Goal: Task Accomplishment & Management: Complete application form

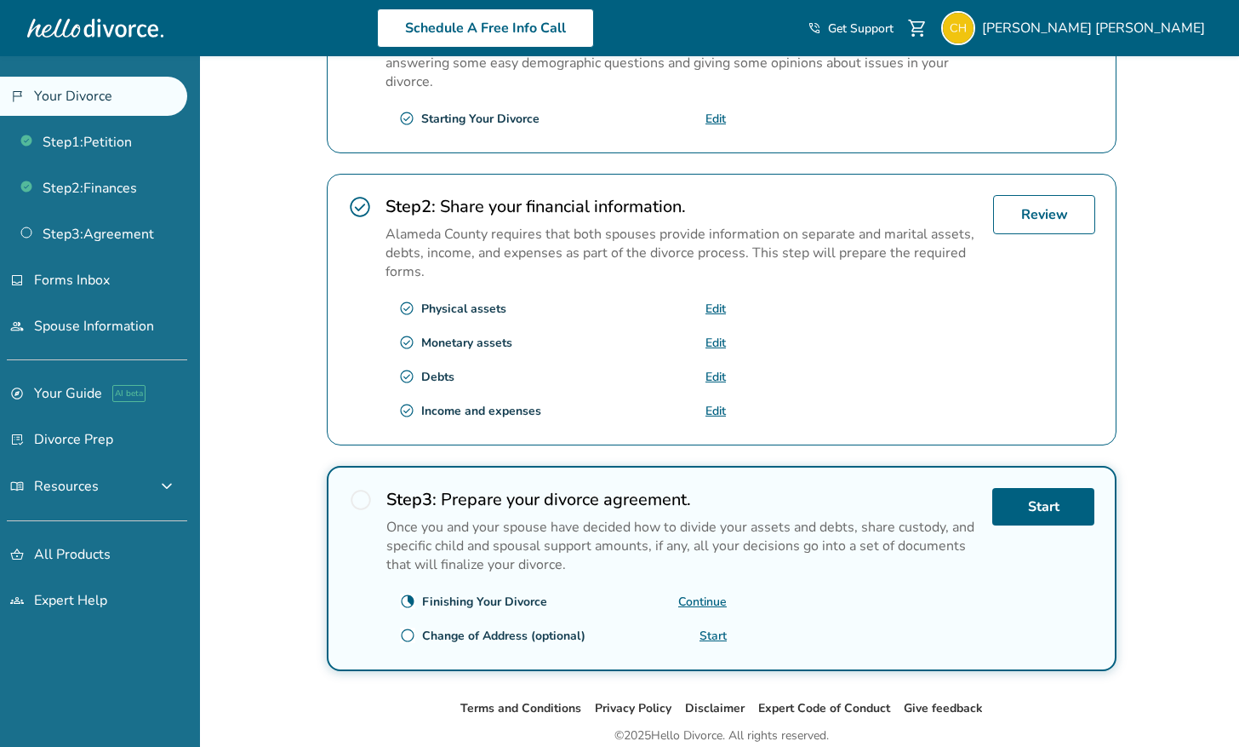
scroll to position [426, 0]
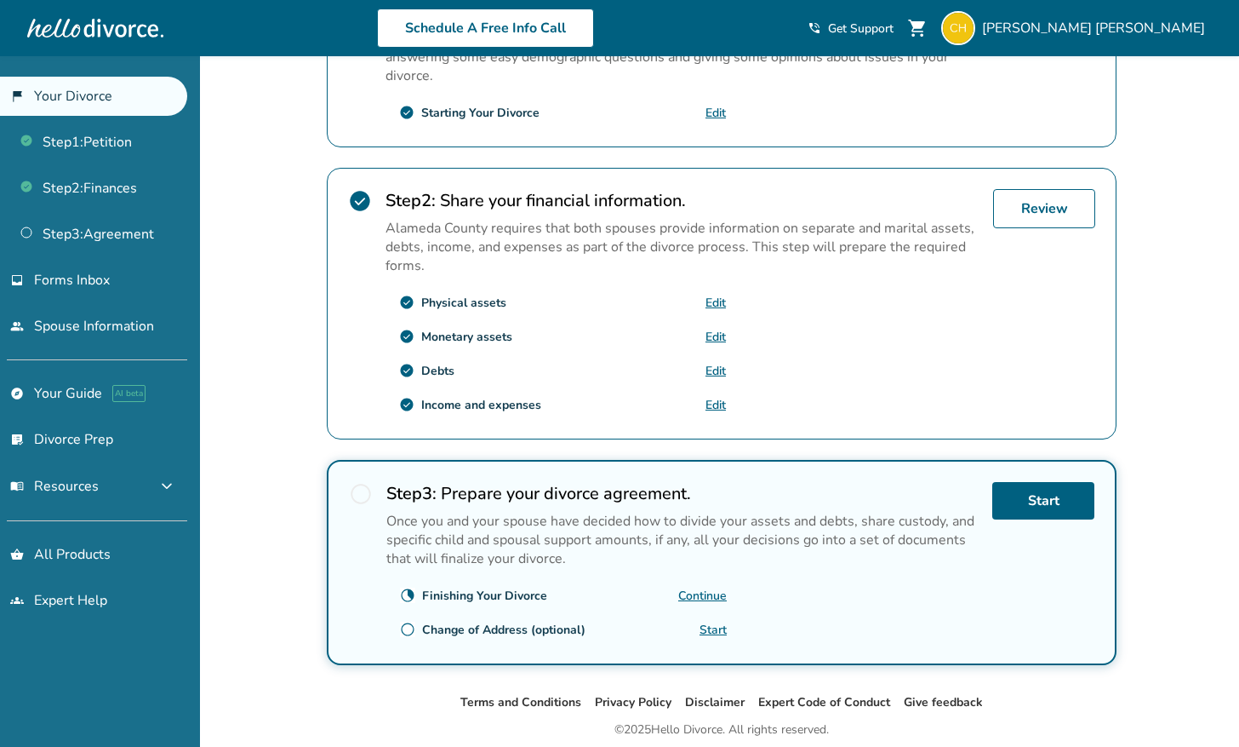
click at [710, 295] on link "Edit" at bounding box center [716, 303] width 20 height 16
click at [1022, 493] on link "Start" at bounding box center [1044, 500] width 102 height 37
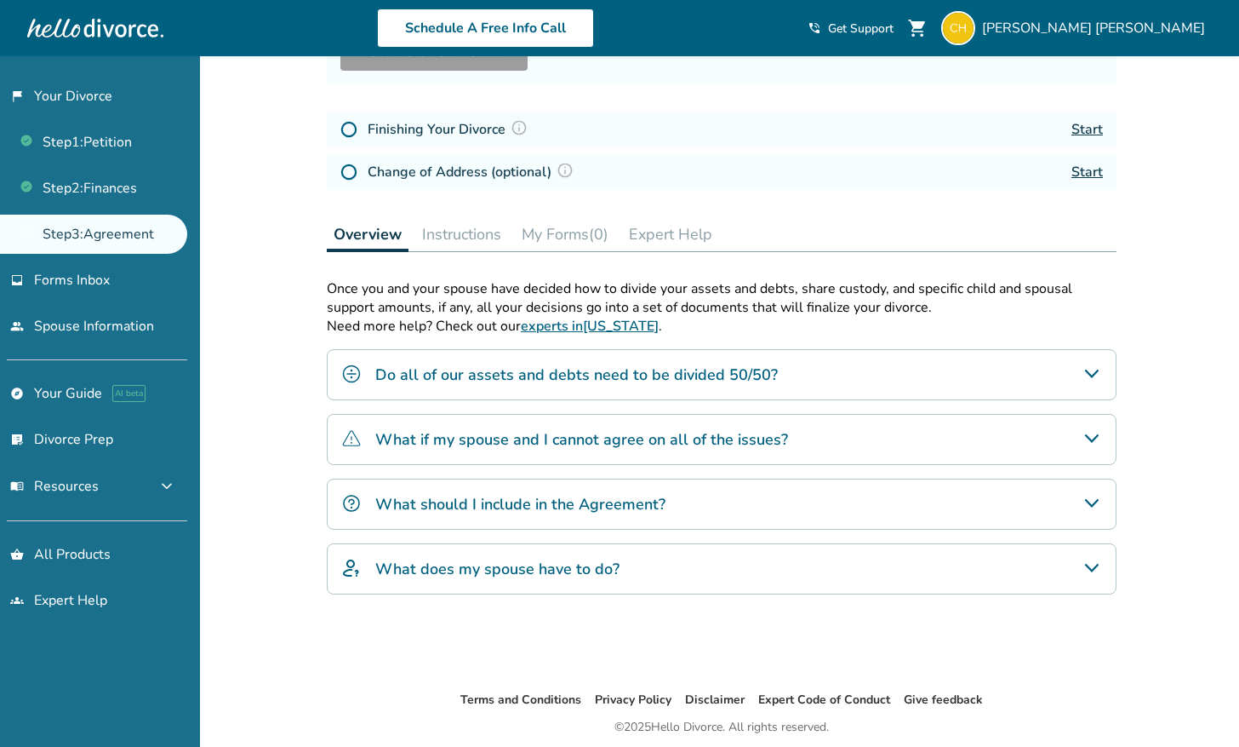
scroll to position [275, 0]
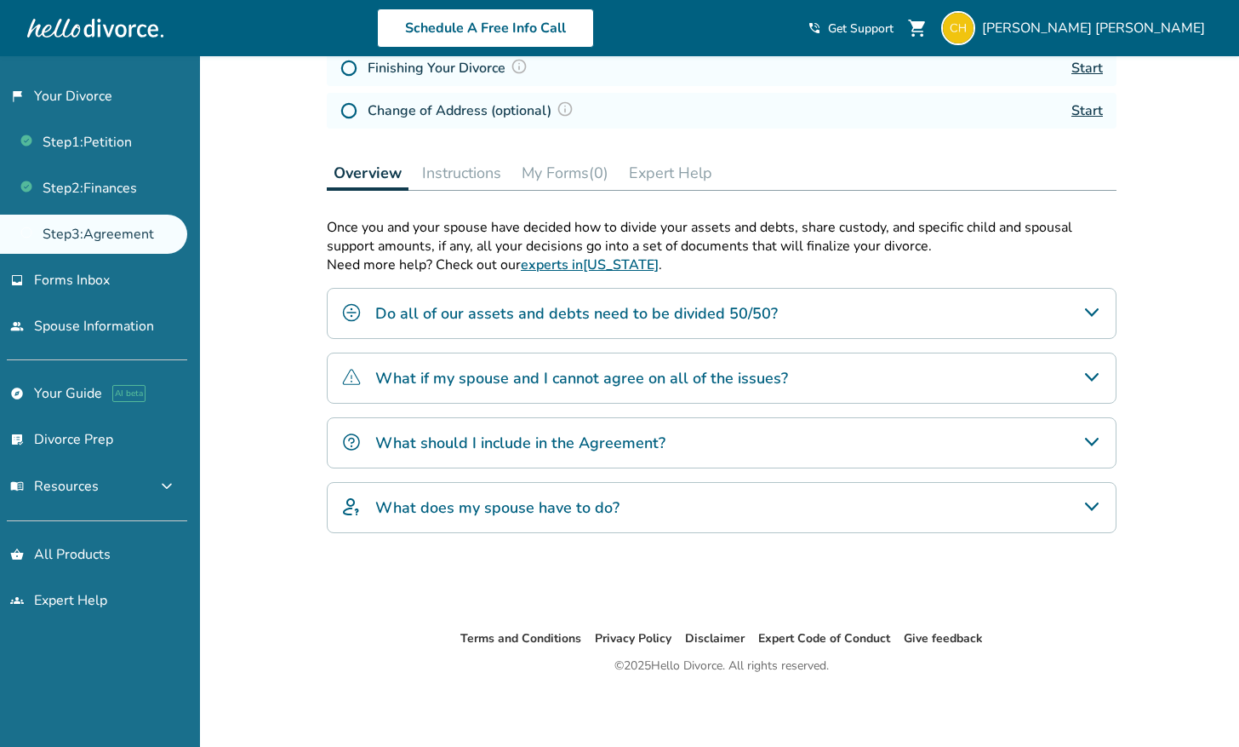
click at [558, 314] on h4 "Do all of our assets and debts need to be divided 50/50?" at bounding box center [576, 313] width 403 height 22
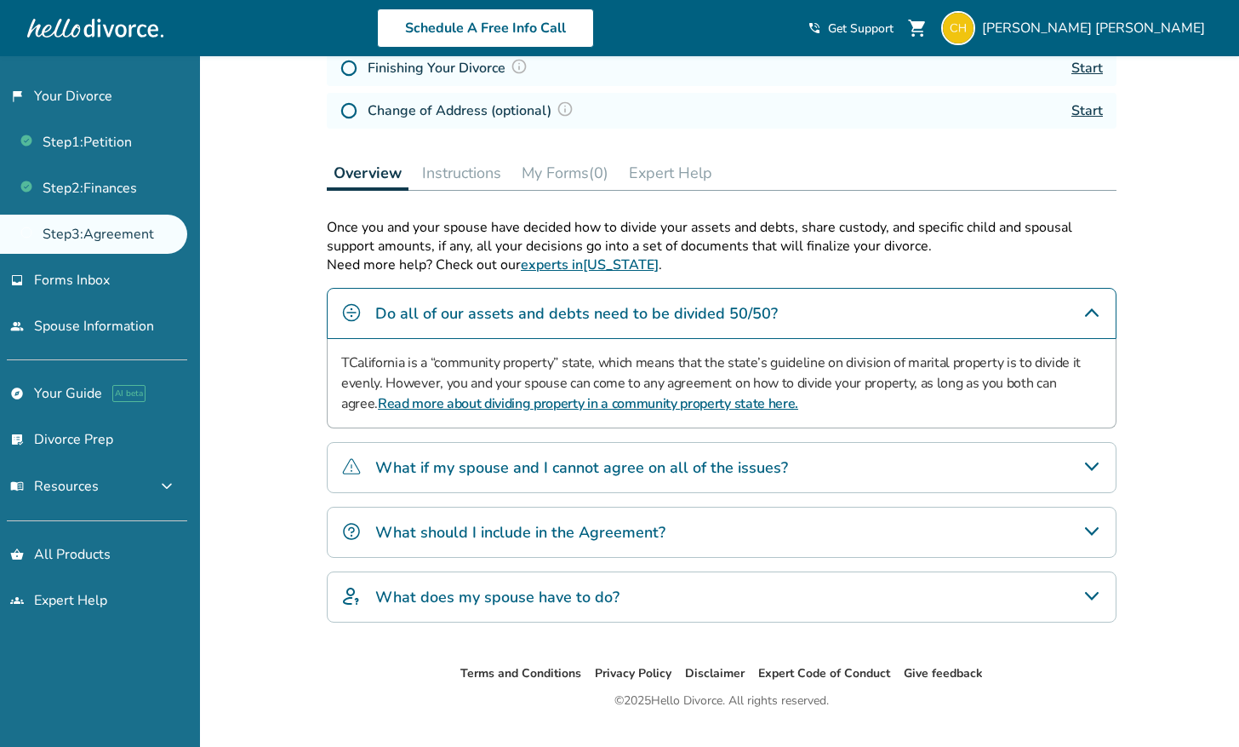
click at [558, 314] on h4 "Do all of our assets and debts need to be divided 50/50?" at bounding box center [576, 313] width 403 height 22
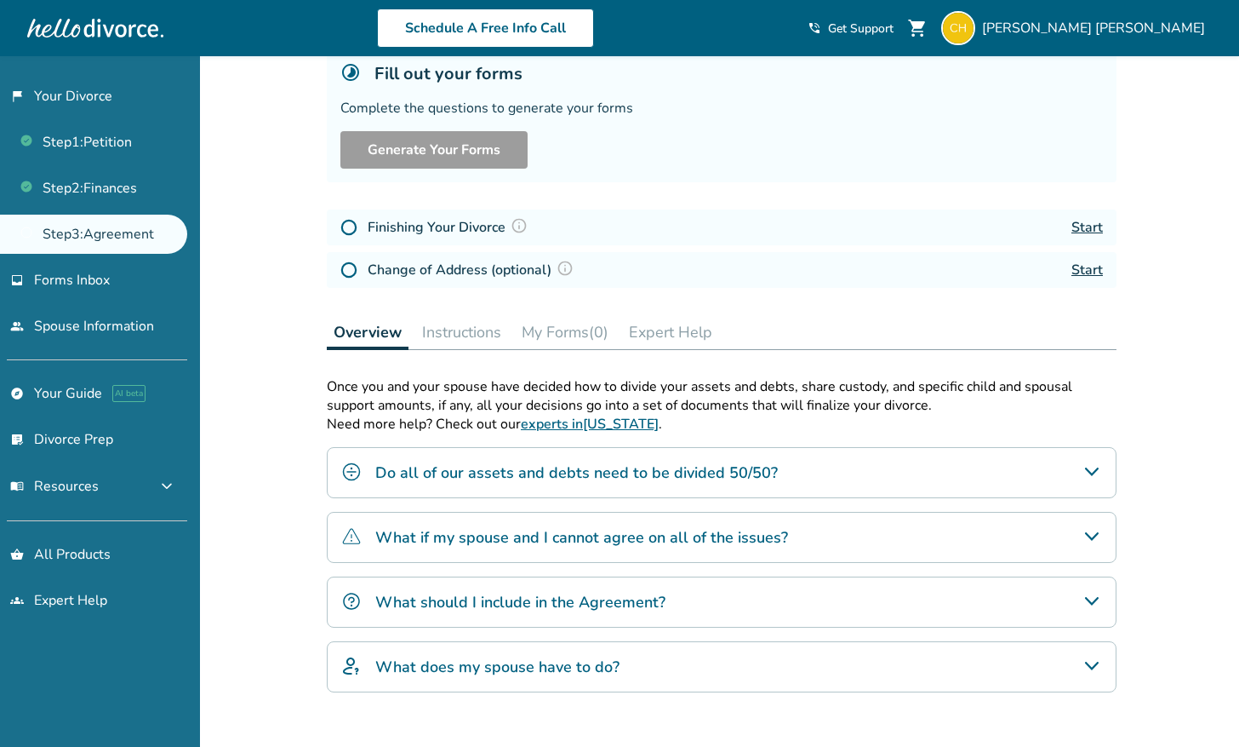
scroll to position [0, 0]
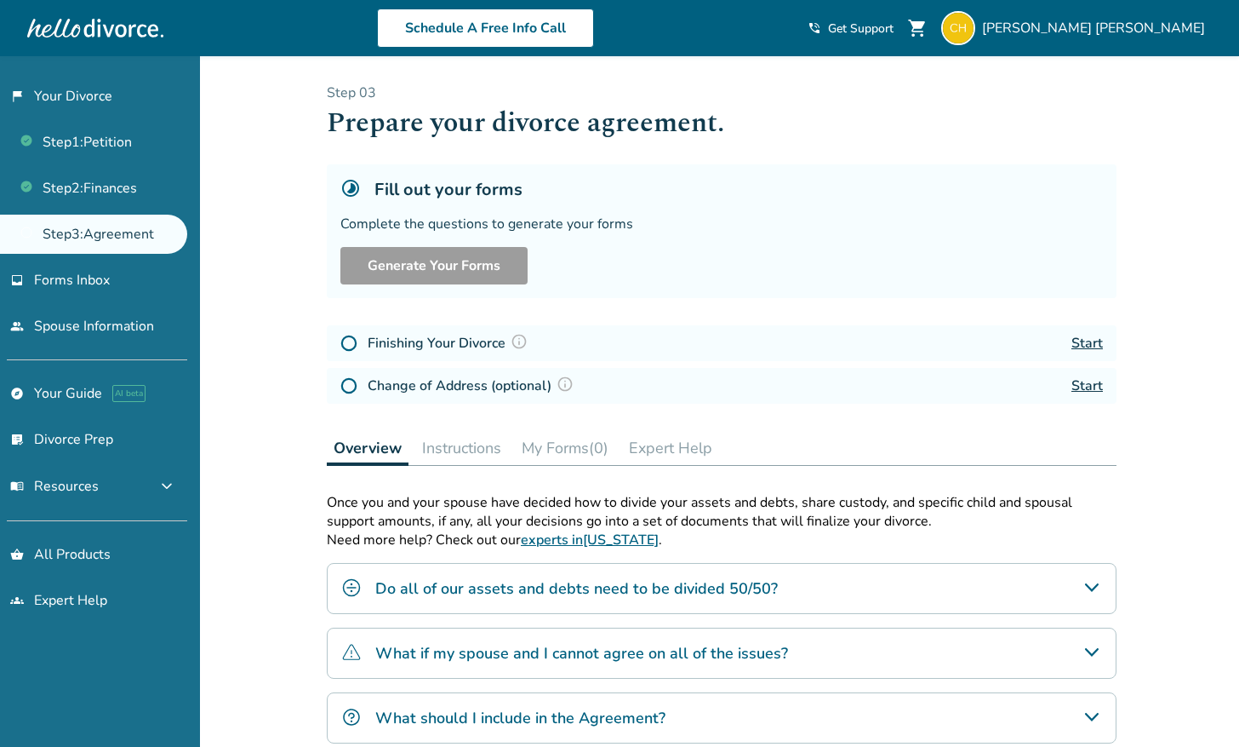
click at [521, 212] on div "Fill out your forms Complete the questions to generate your forms Generate Your…" at bounding box center [722, 231] width 790 height 134
click at [398, 180] on h5 "Fill out your forms" at bounding box center [449, 189] width 148 height 23
click at [109, 197] on link "Step 2 : Finances" at bounding box center [93, 188] width 187 height 39
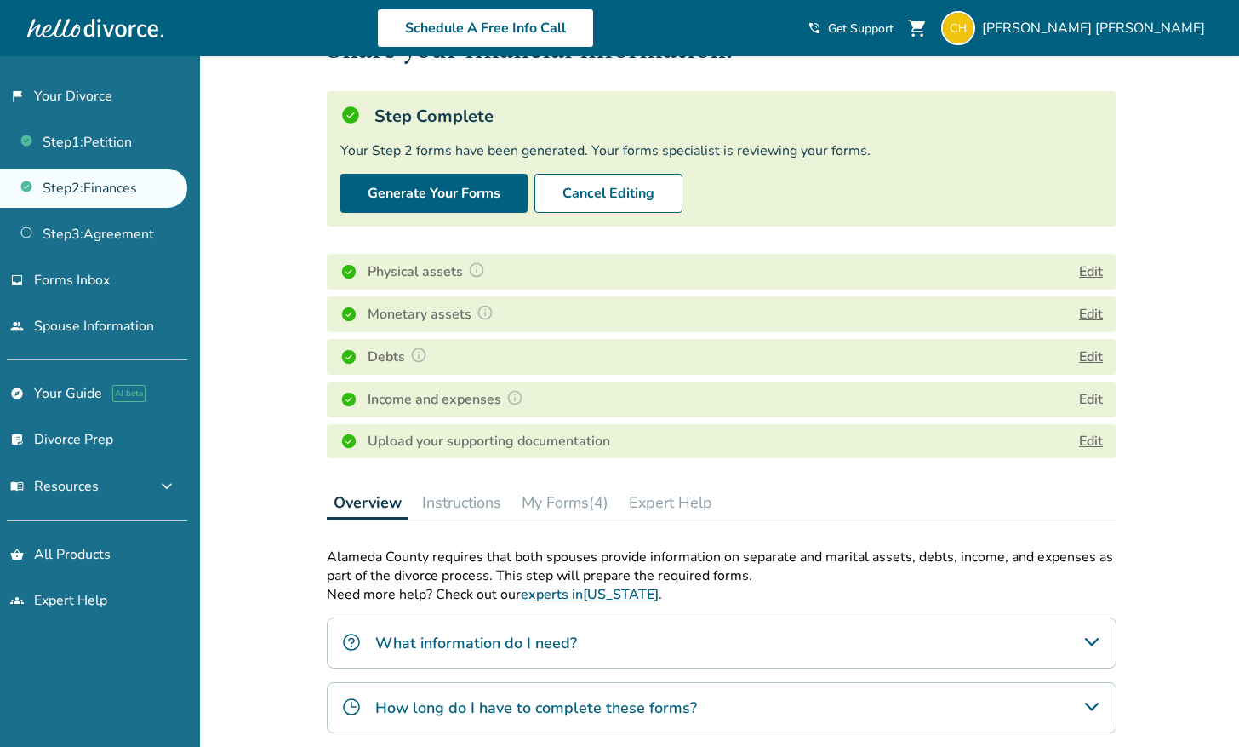
scroll to position [75, 0]
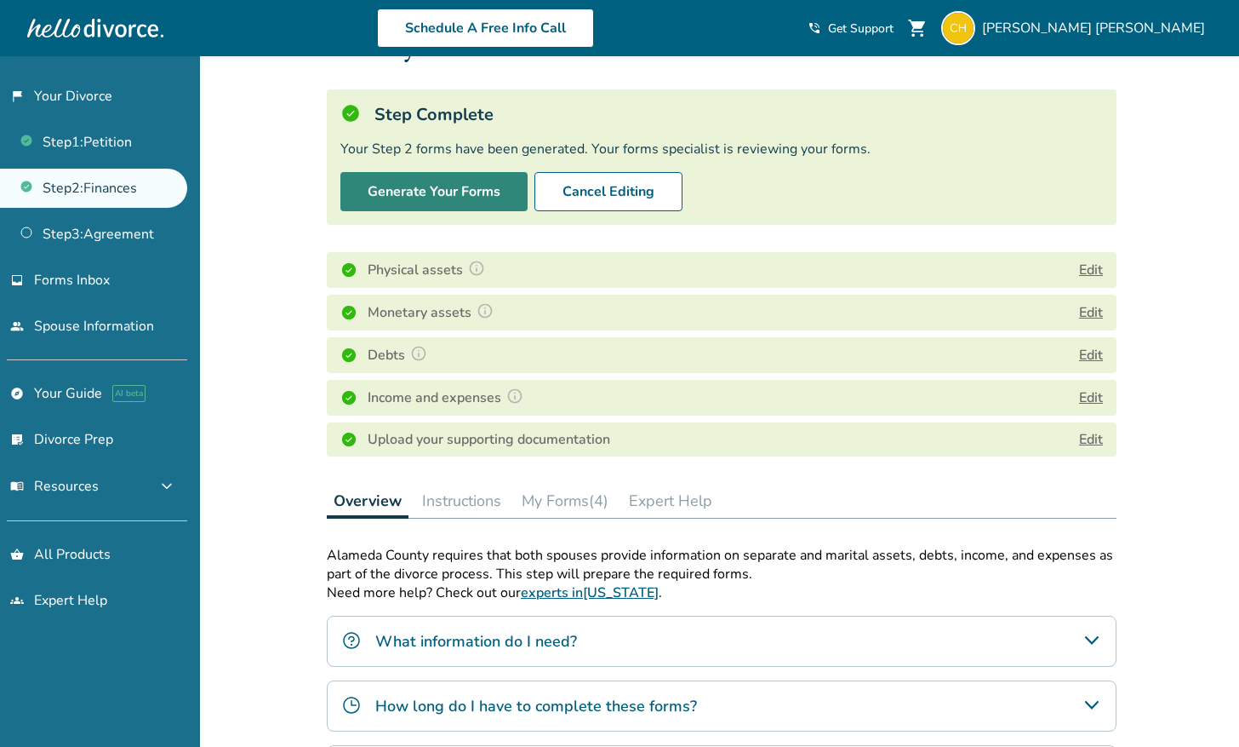
click at [479, 197] on button "Generate Your Forms" at bounding box center [433, 191] width 187 height 39
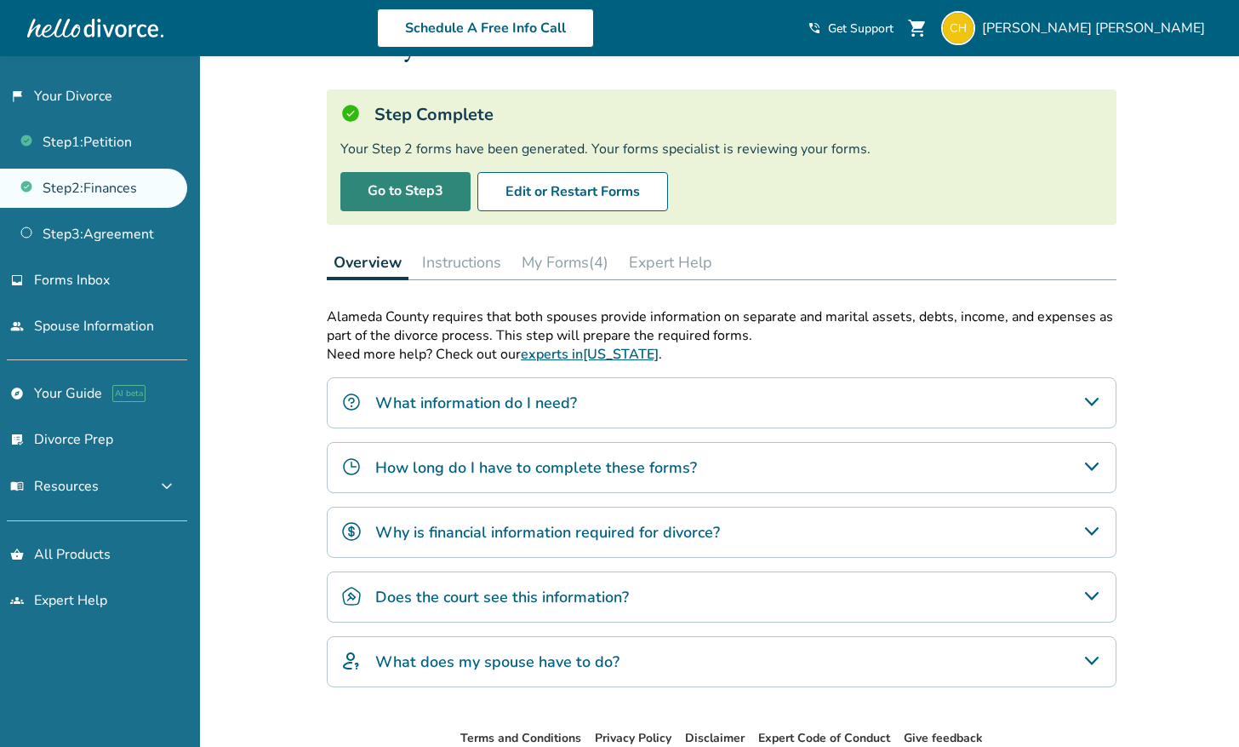
click at [432, 192] on link "Go to Step 3" at bounding box center [405, 191] width 130 height 39
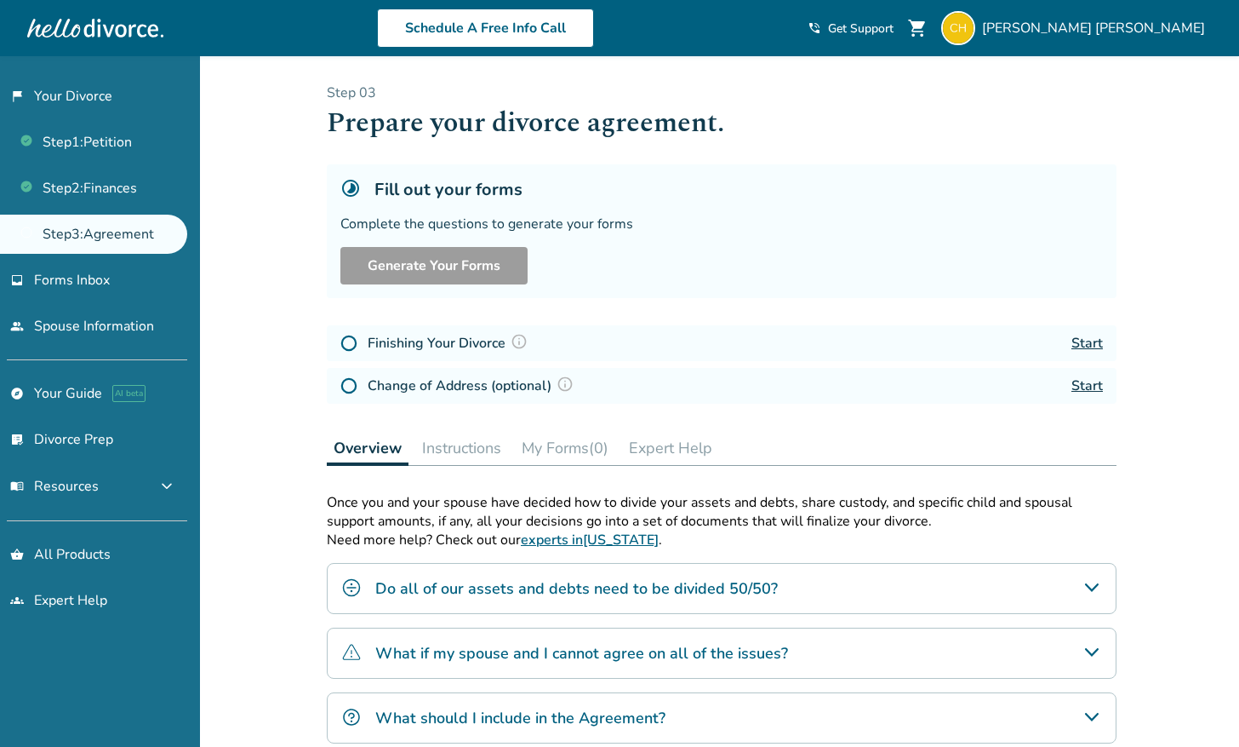
click at [172, 236] on link "Step 3 : Agreement" at bounding box center [93, 234] width 187 height 39
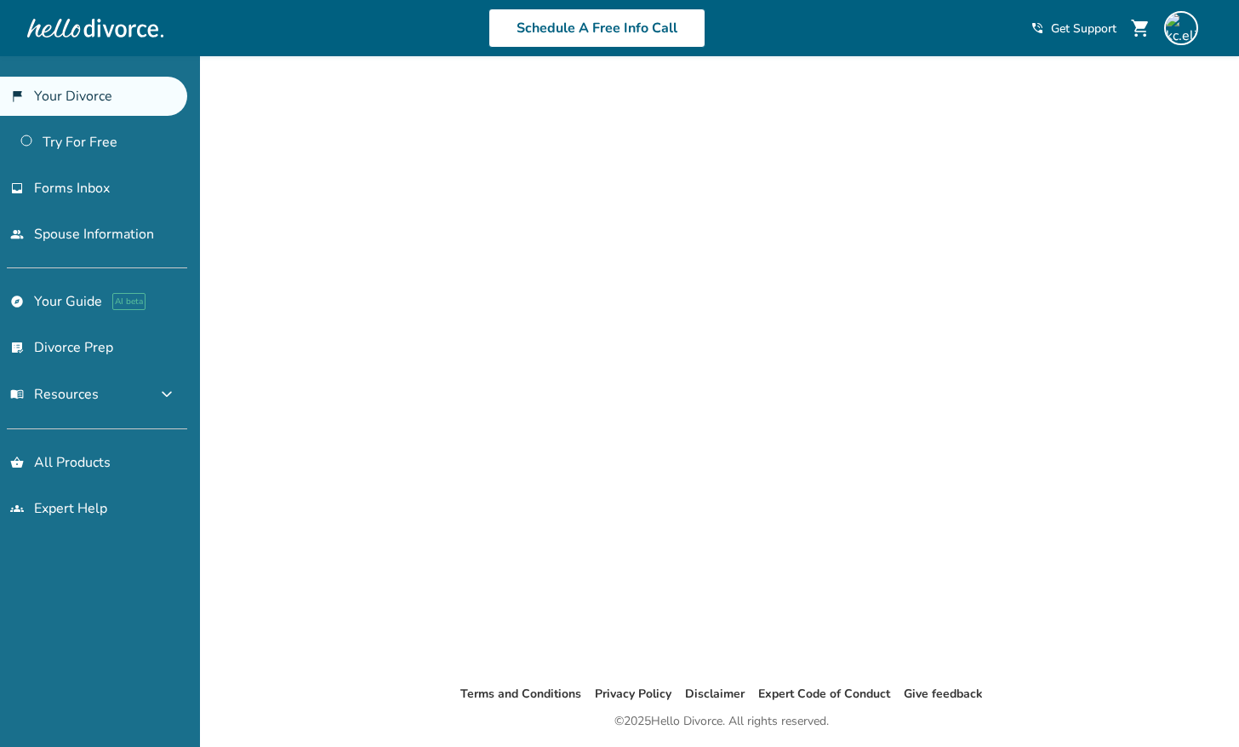
click at [162, 95] on link "flag_2 Your Divorce" at bounding box center [93, 96] width 187 height 39
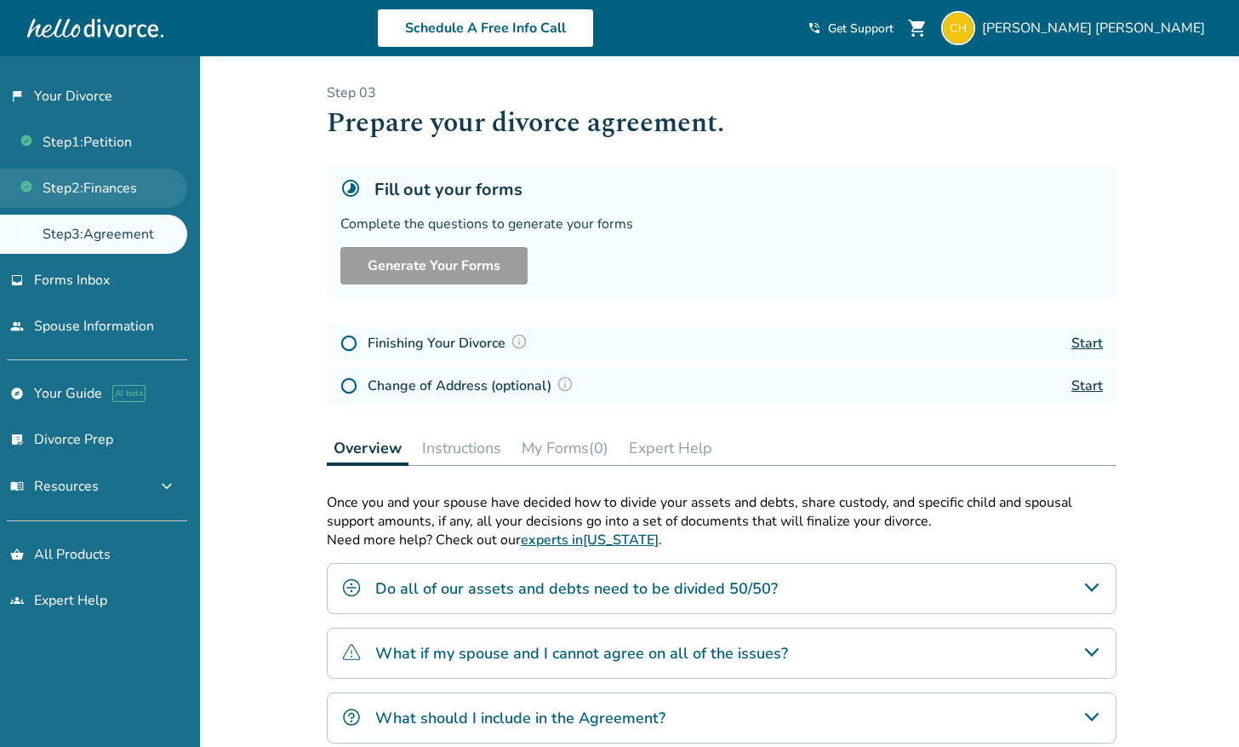
click at [134, 188] on link "Step 2 : Finances" at bounding box center [93, 188] width 187 height 39
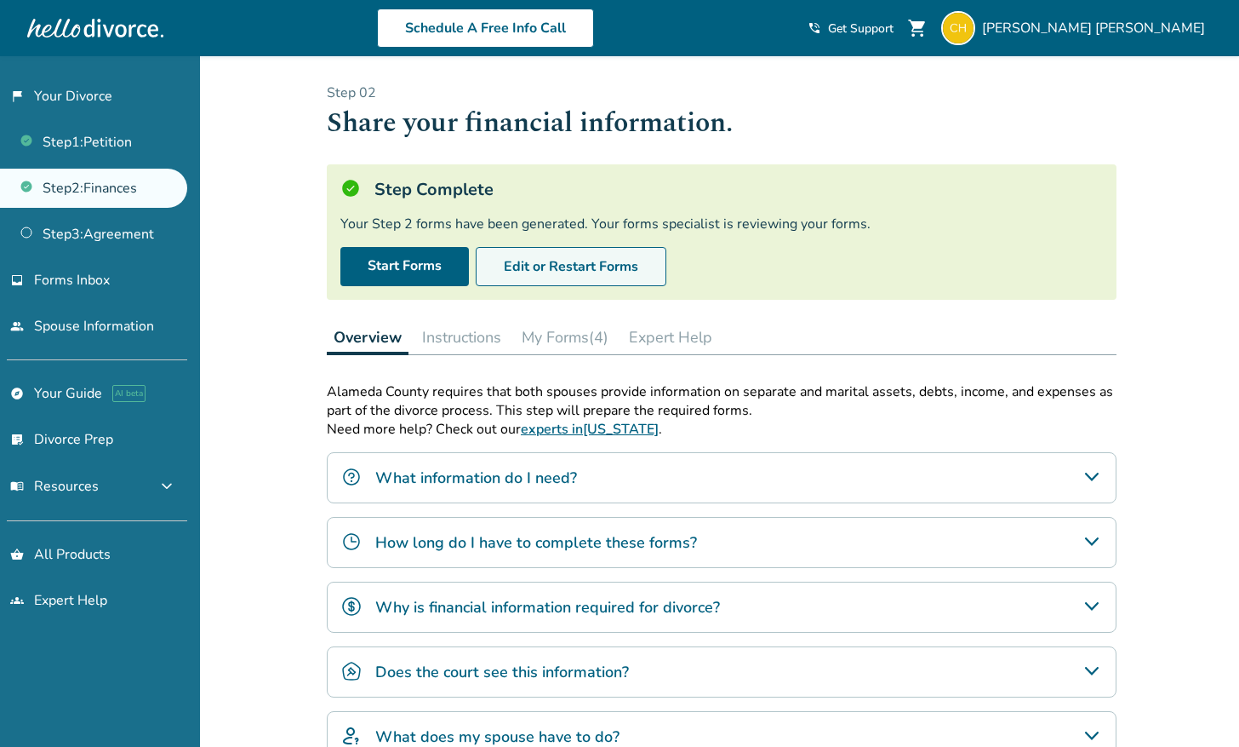
click at [567, 271] on button "Edit or Restart Forms" at bounding box center [571, 266] width 191 height 39
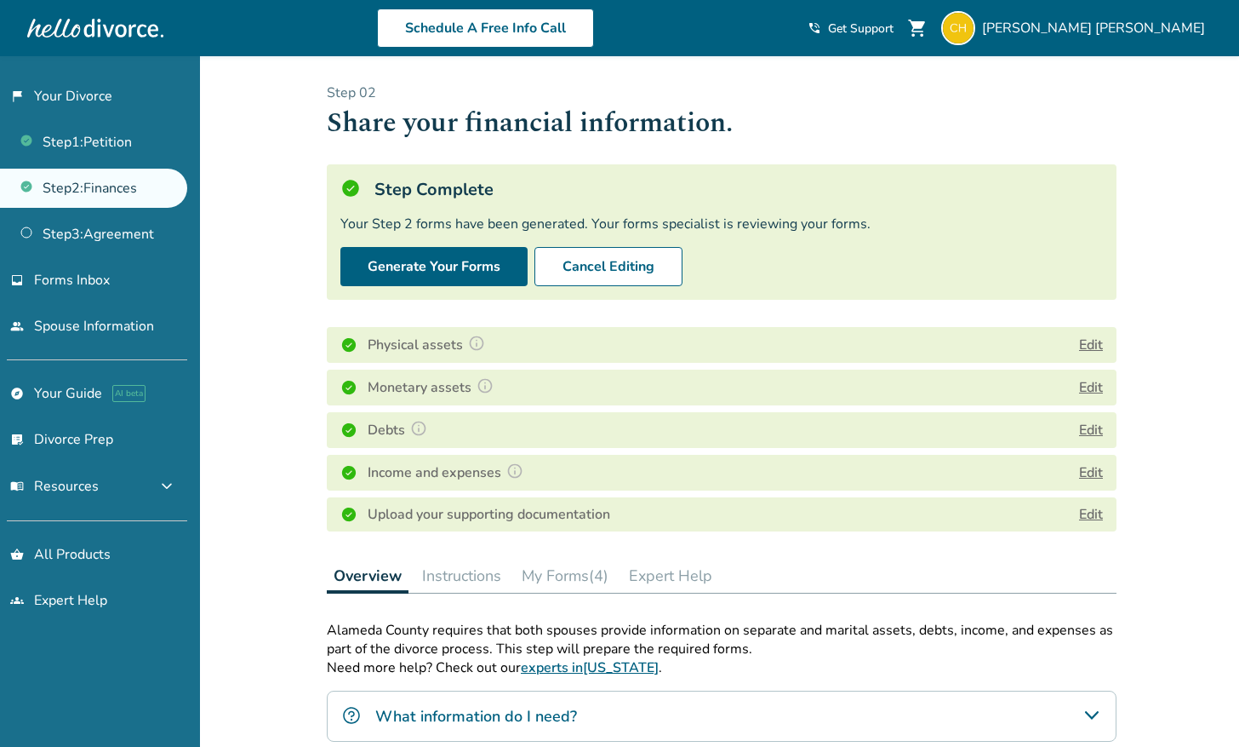
click at [565, 577] on button "My Forms (4)" at bounding box center [565, 575] width 100 height 34
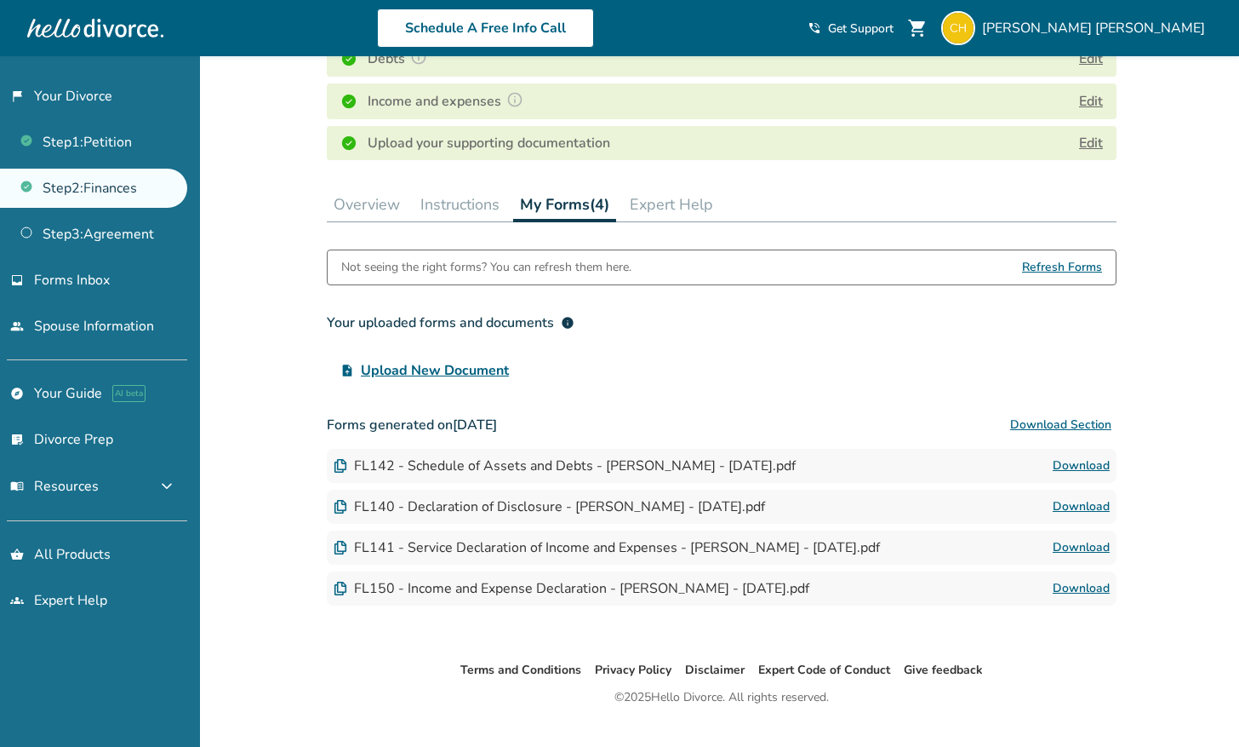
scroll to position [373, 0]
click at [917, 466] on div "FL142 - Schedule of Assets and Debts - CASEY E HUTCHISON - 2025-06-20.pdf Downl…" at bounding box center [722, 464] width 790 height 34
click at [1079, 458] on link "Download" at bounding box center [1081, 464] width 57 height 20
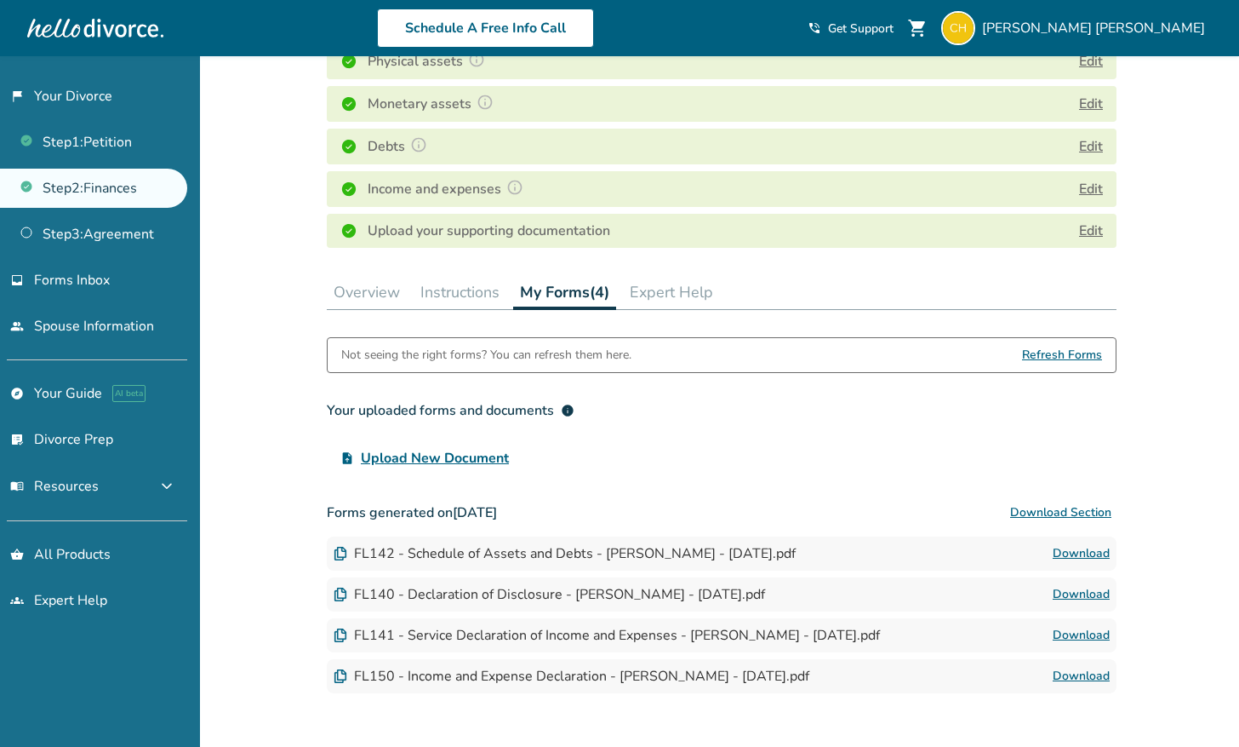
scroll to position [297, 0]
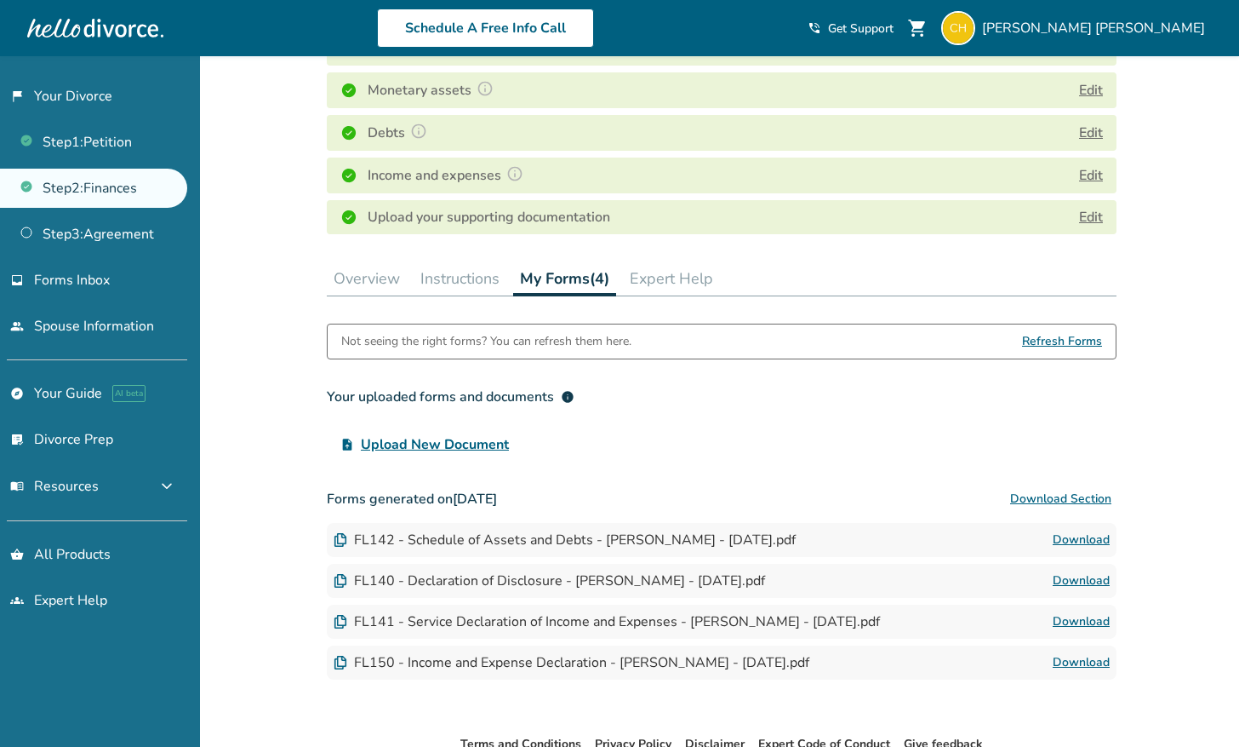
click at [366, 282] on button "Overview" at bounding box center [367, 278] width 80 height 34
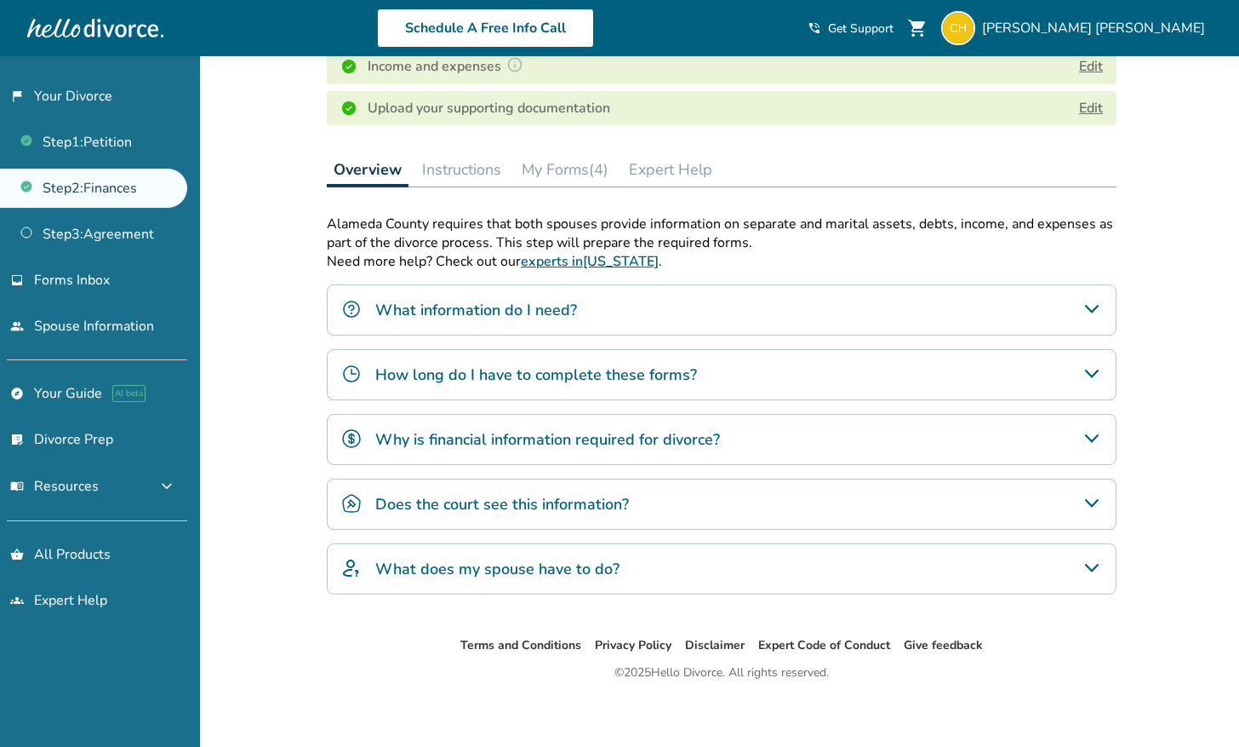
scroll to position [412, 0]
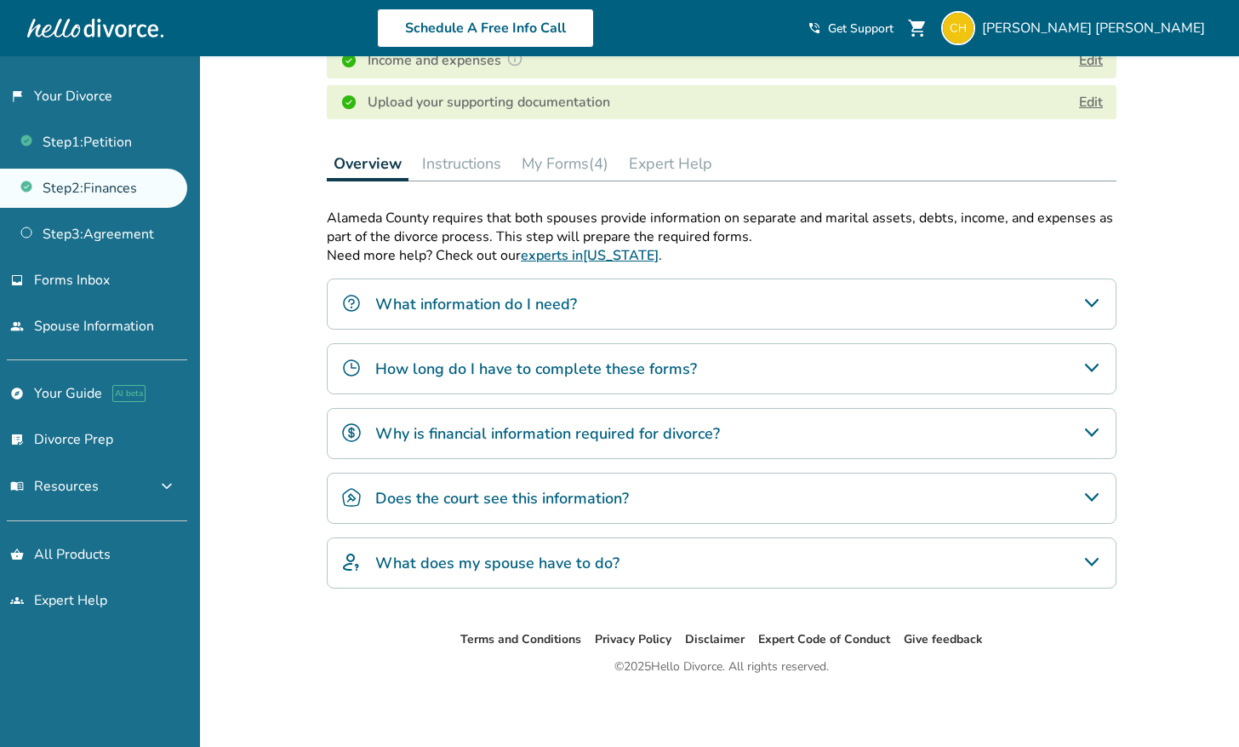
click at [570, 164] on button "My Forms (4)" at bounding box center [565, 163] width 100 height 34
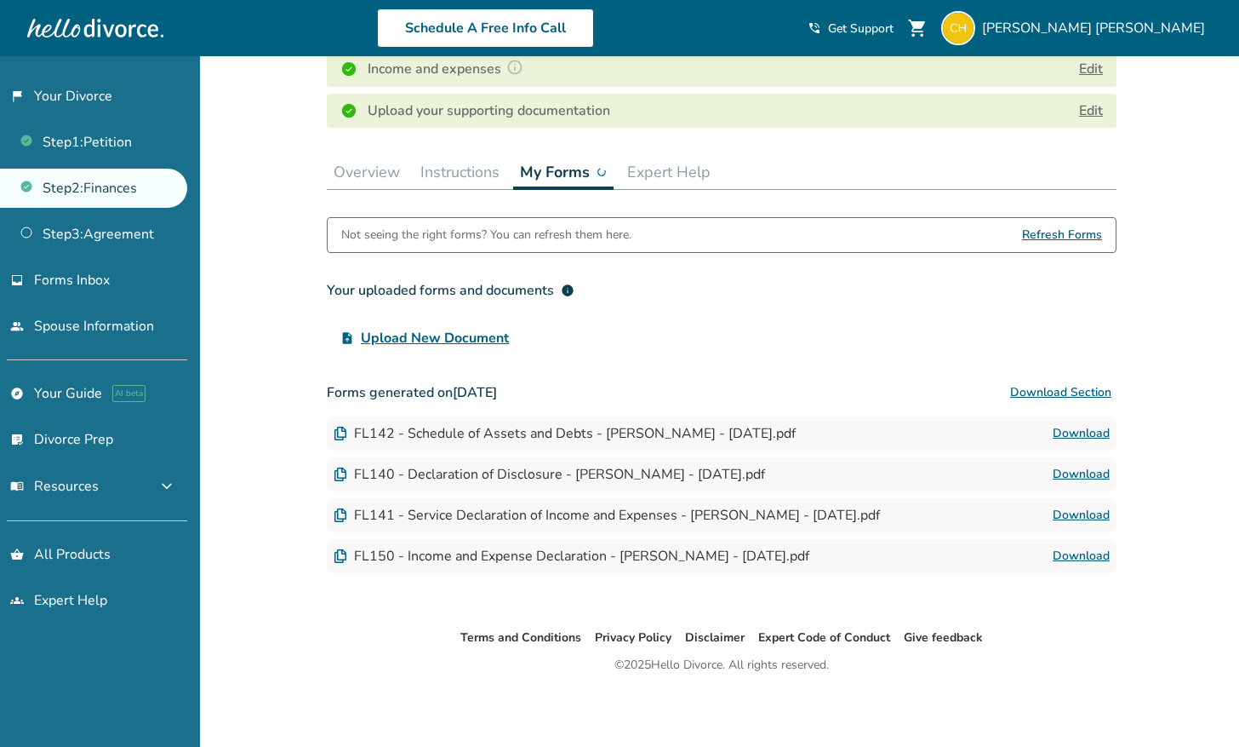
scroll to position [403, 0]
click at [495, 335] on span "Upload New Document" at bounding box center [435, 339] width 148 height 20
click at [0, 0] on input "upload_file Upload New Document" at bounding box center [0, 0] width 0 height 0
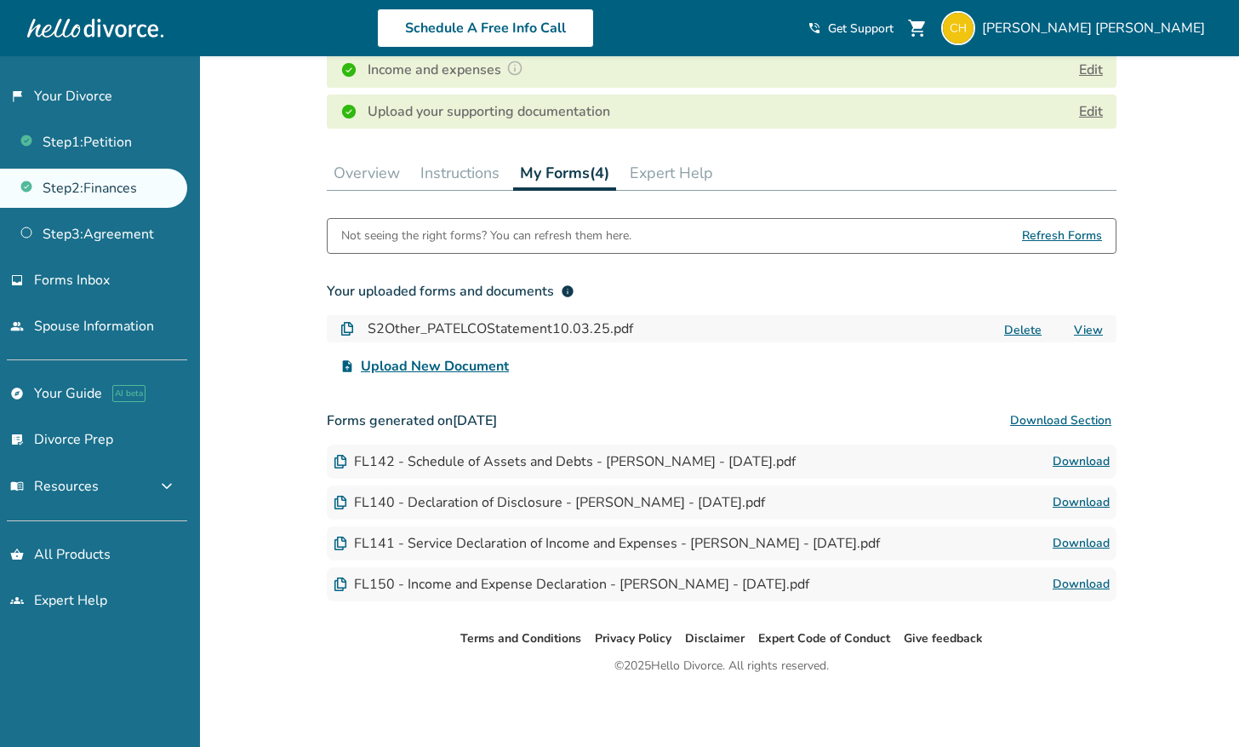
click at [472, 360] on span "Upload New Document" at bounding box center [435, 366] width 148 height 20
click at [0, 0] on input "upload_file Upload New Document" at bounding box center [0, 0] width 0 height 0
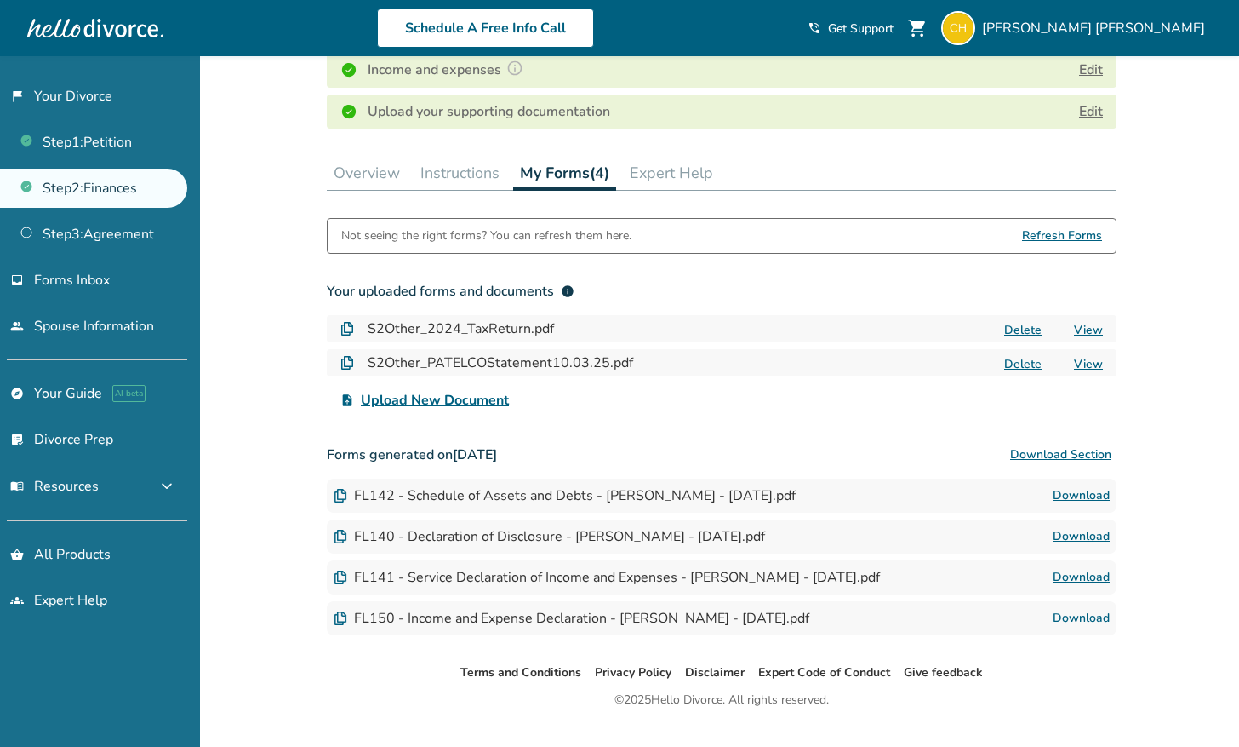
click at [454, 398] on span "Upload New Document" at bounding box center [435, 400] width 148 height 20
click at [0, 0] on input "upload_file Upload New Document" at bounding box center [0, 0] width 0 height 0
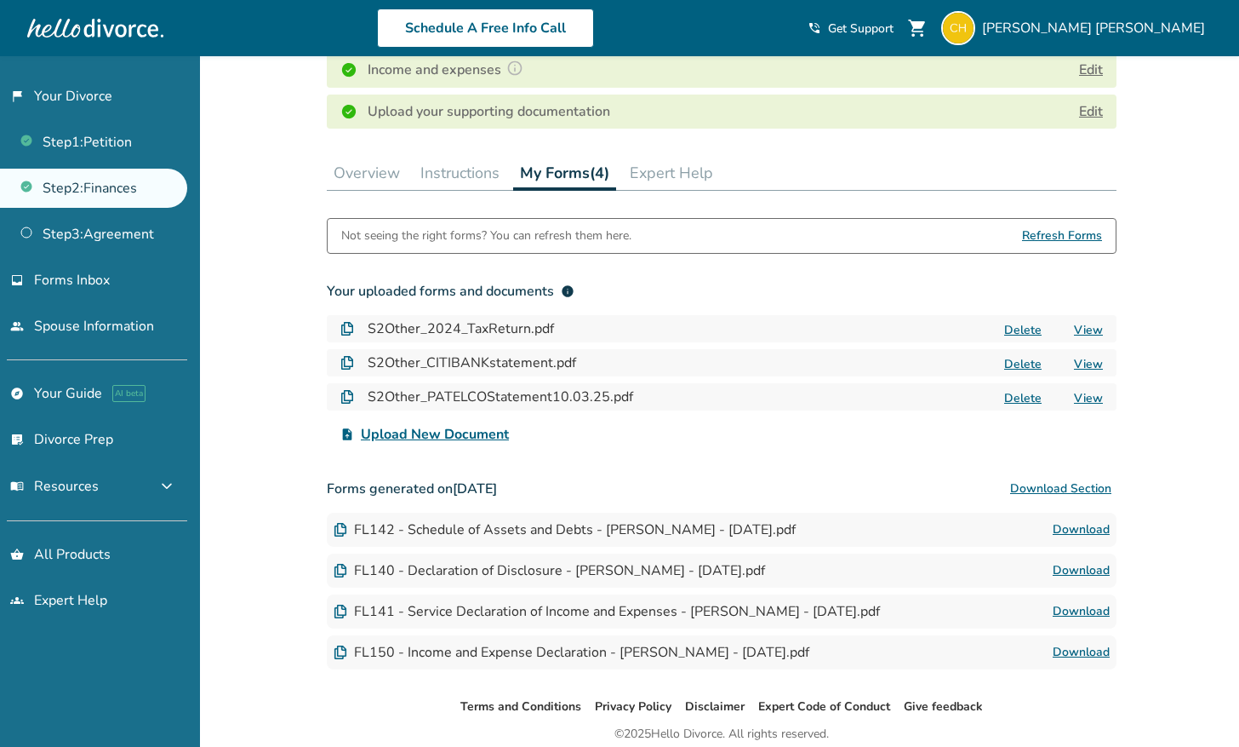
click at [449, 433] on span "Upload New Document" at bounding box center [435, 434] width 148 height 20
click at [0, 0] on input "upload_file Upload New Document" at bounding box center [0, 0] width 0 height 0
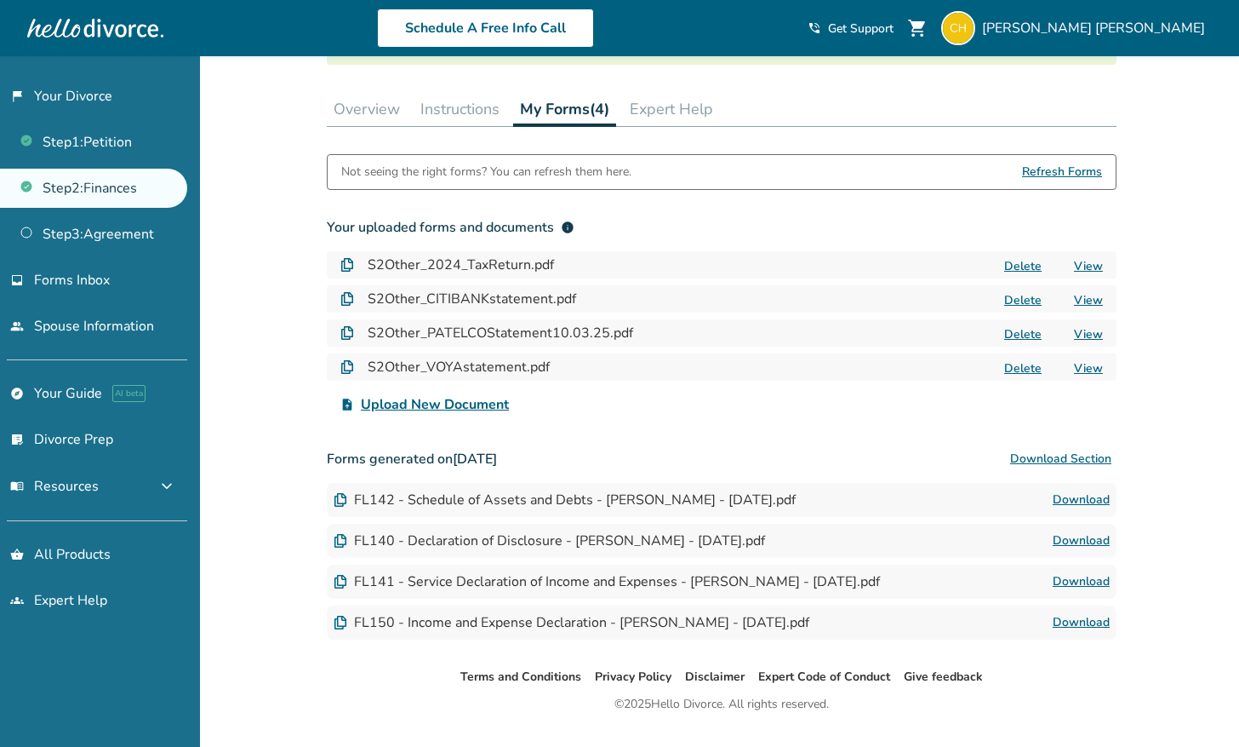
scroll to position [505, 0]
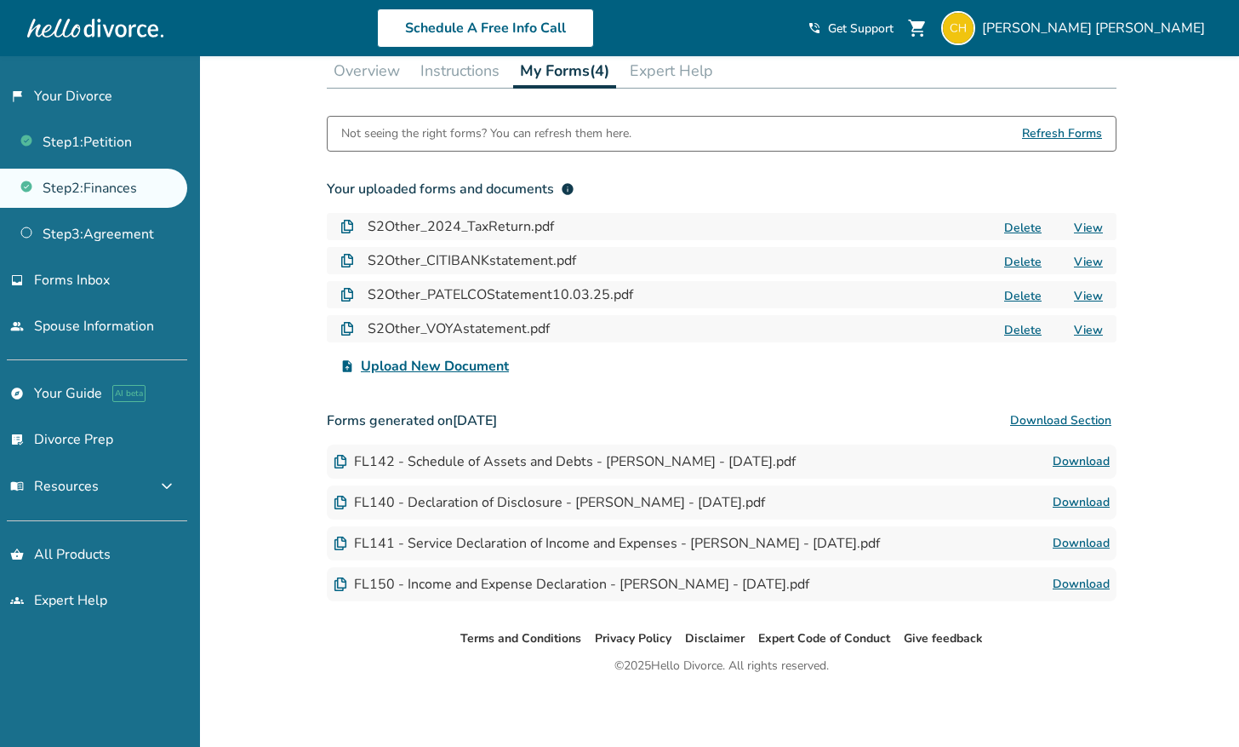
click at [500, 372] on span "Upload New Document" at bounding box center [435, 366] width 148 height 20
click at [0, 0] on input "upload_file Upload New Document" at bounding box center [0, 0] width 0 height 0
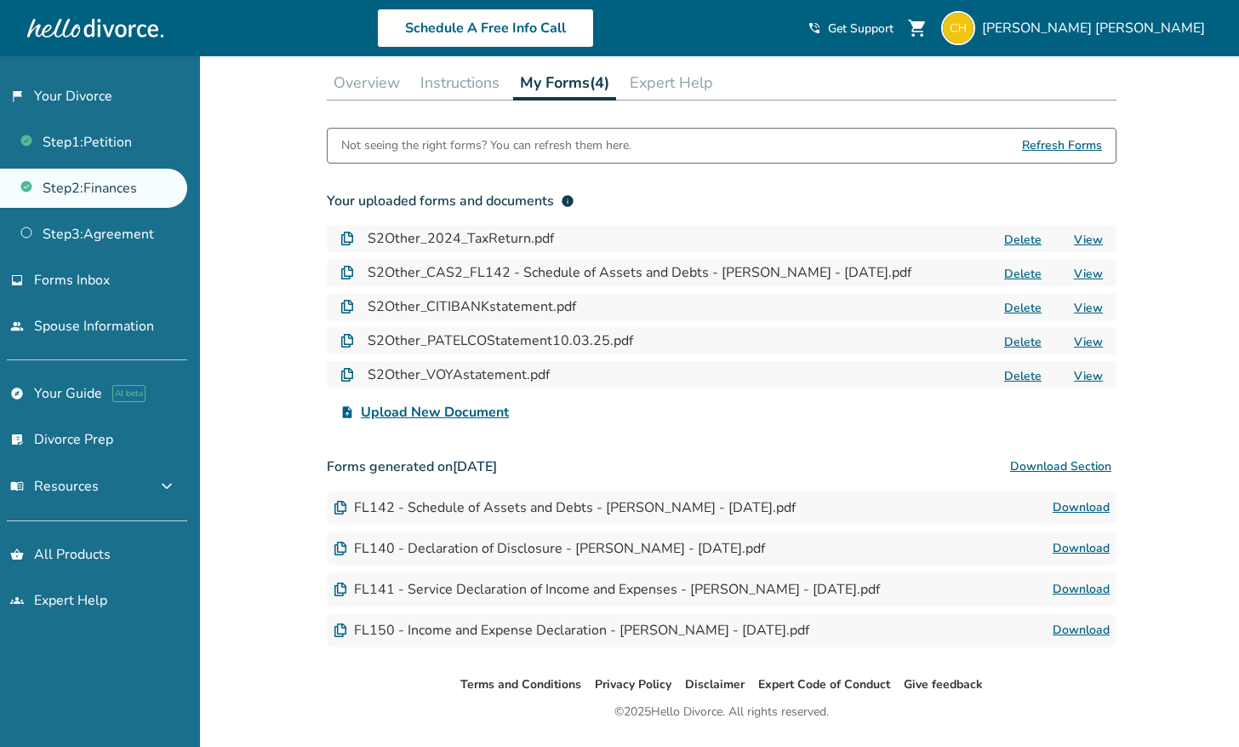
scroll to position [539, 0]
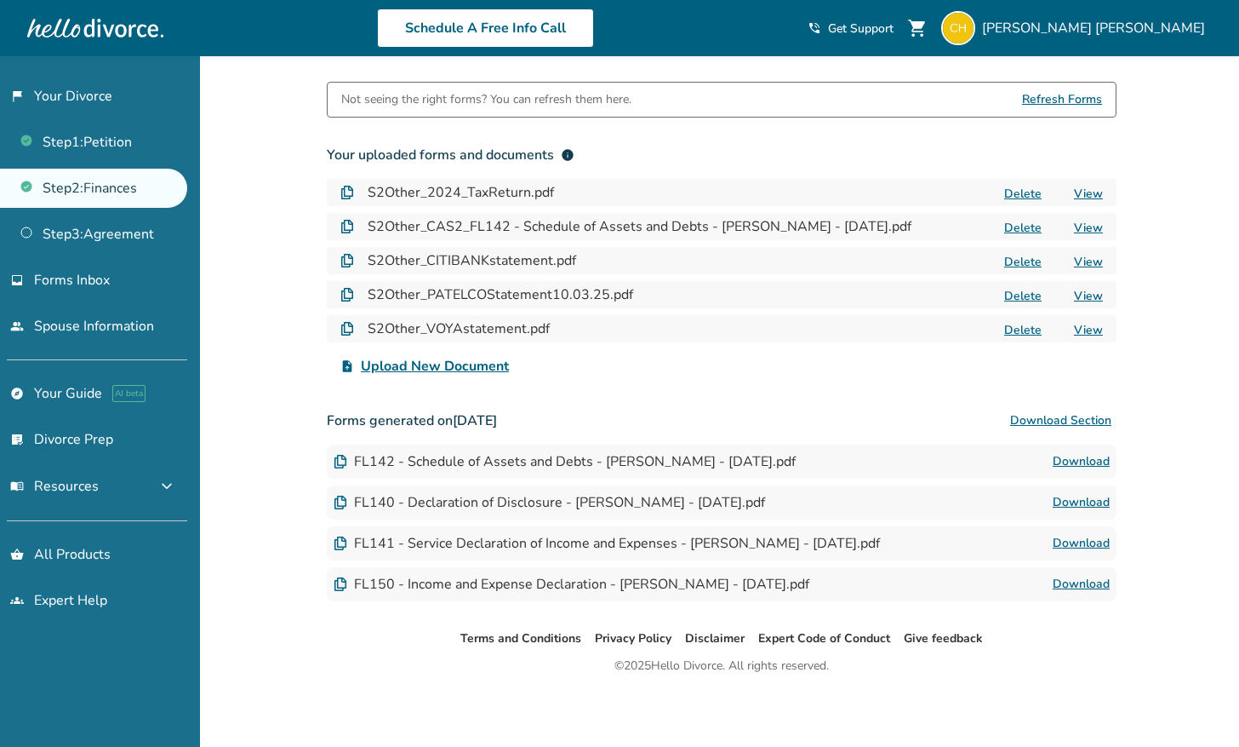
click at [1070, 503] on link "Download" at bounding box center [1081, 502] width 57 height 20
click at [501, 363] on span "Upload New Document" at bounding box center [435, 366] width 148 height 20
click at [0, 0] on input "upload_file Upload New Document" at bounding box center [0, 0] width 0 height 0
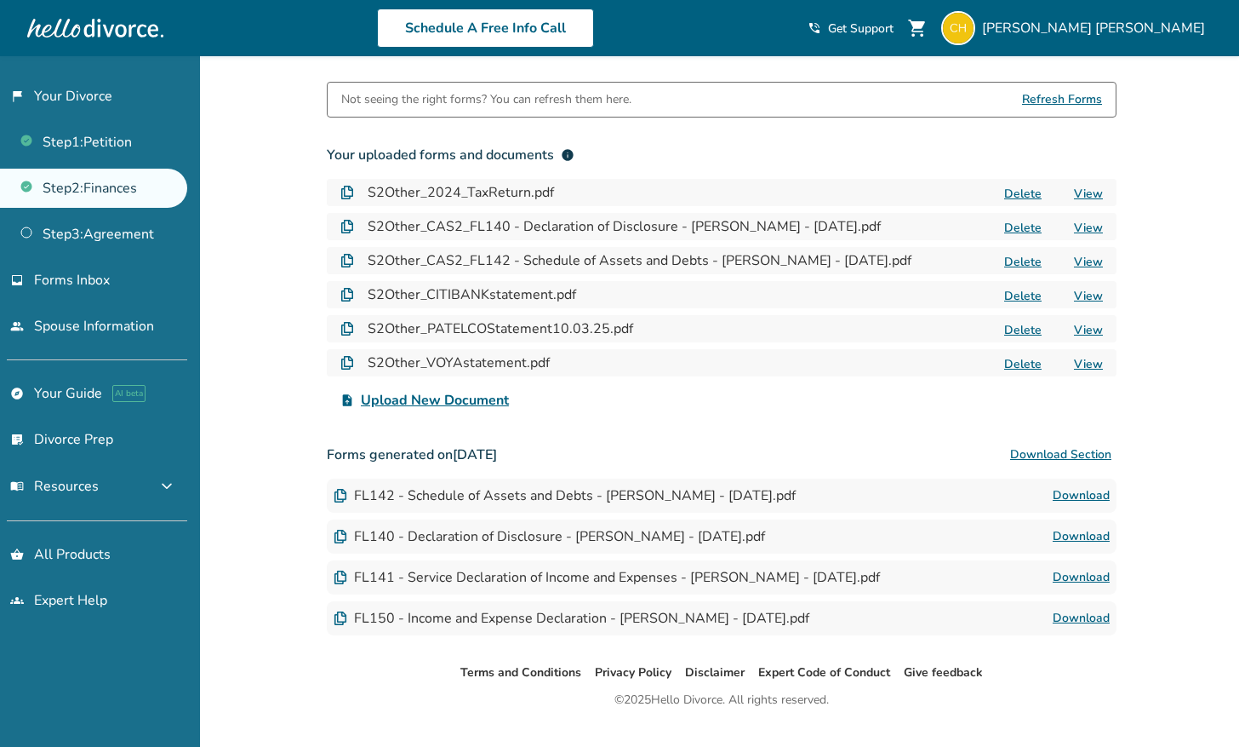
click at [478, 398] on span "Upload New Document" at bounding box center [435, 400] width 148 height 20
click at [0, 0] on input "upload_file Upload New Document" at bounding box center [0, 0] width 0 height 0
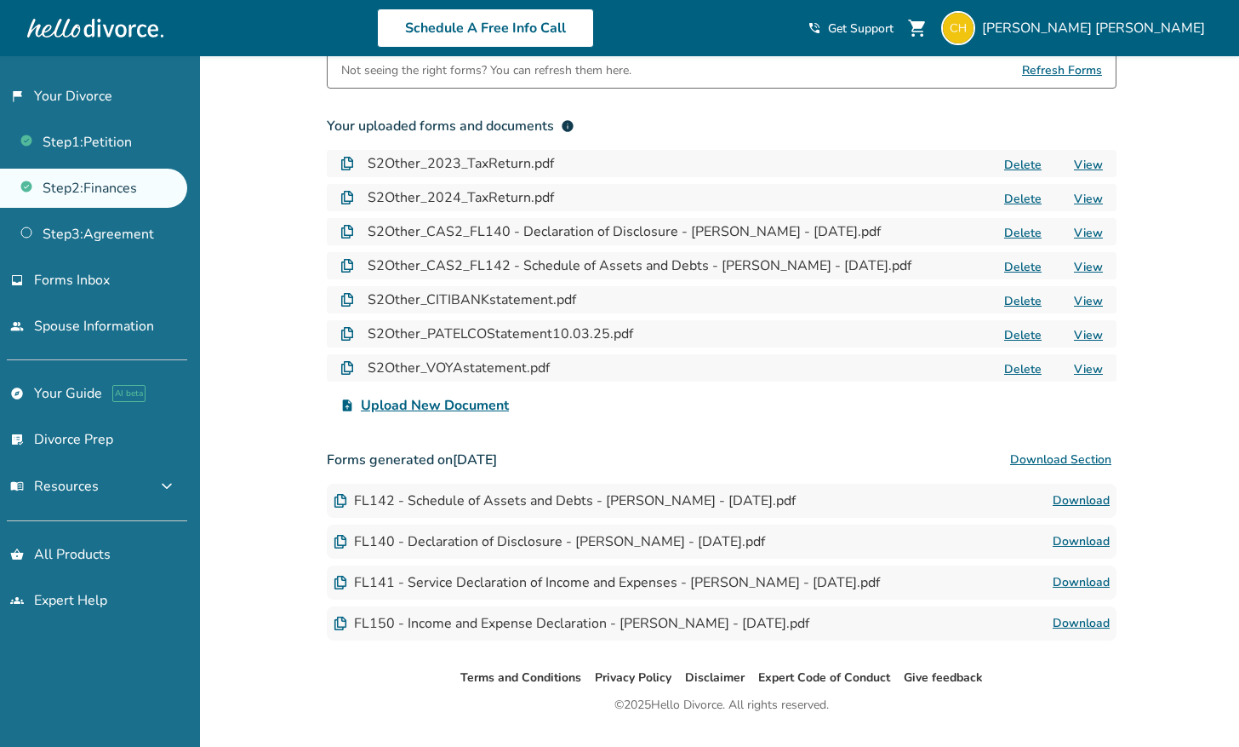
scroll to position [607, 0]
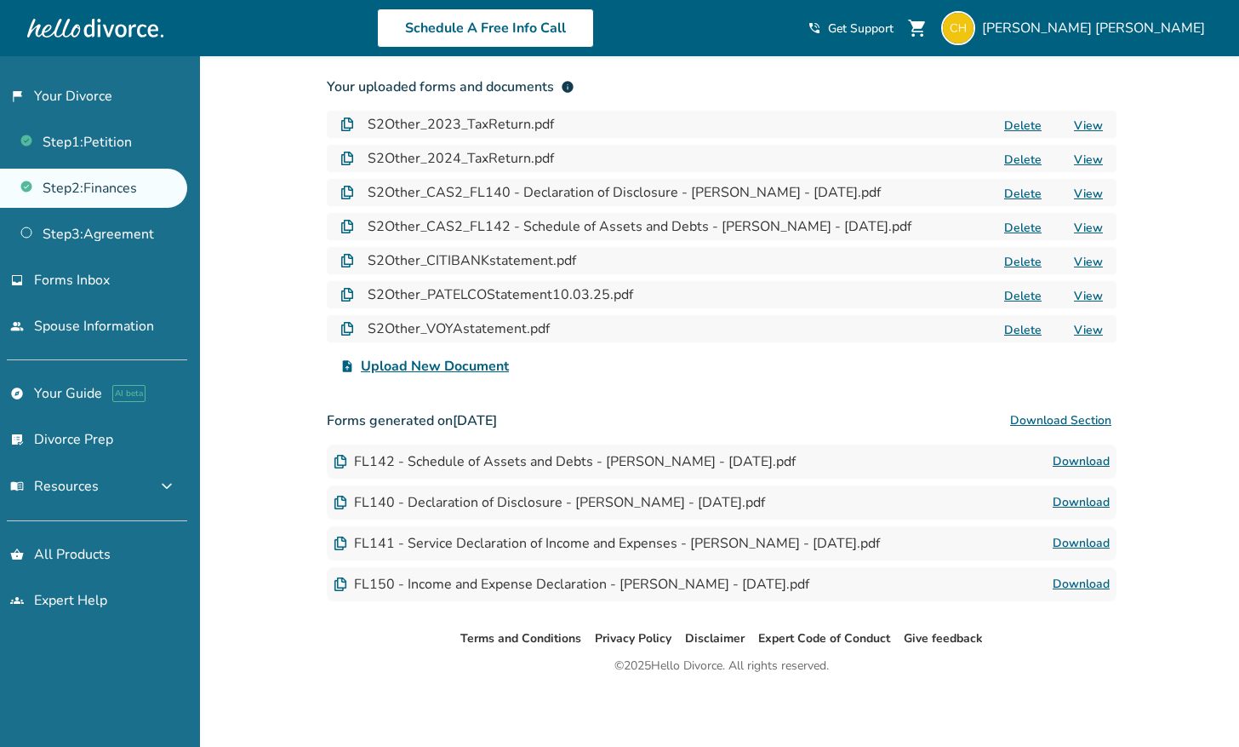
click at [1061, 538] on link "Download" at bounding box center [1081, 543] width 57 height 20
click at [438, 369] on span "Upload New Document" at bounding box center [435, 366] width 148 height 20
click at [0, 0] on input "upload_file Upload New Document" at bounding box center [0, 0] width 0 height 0
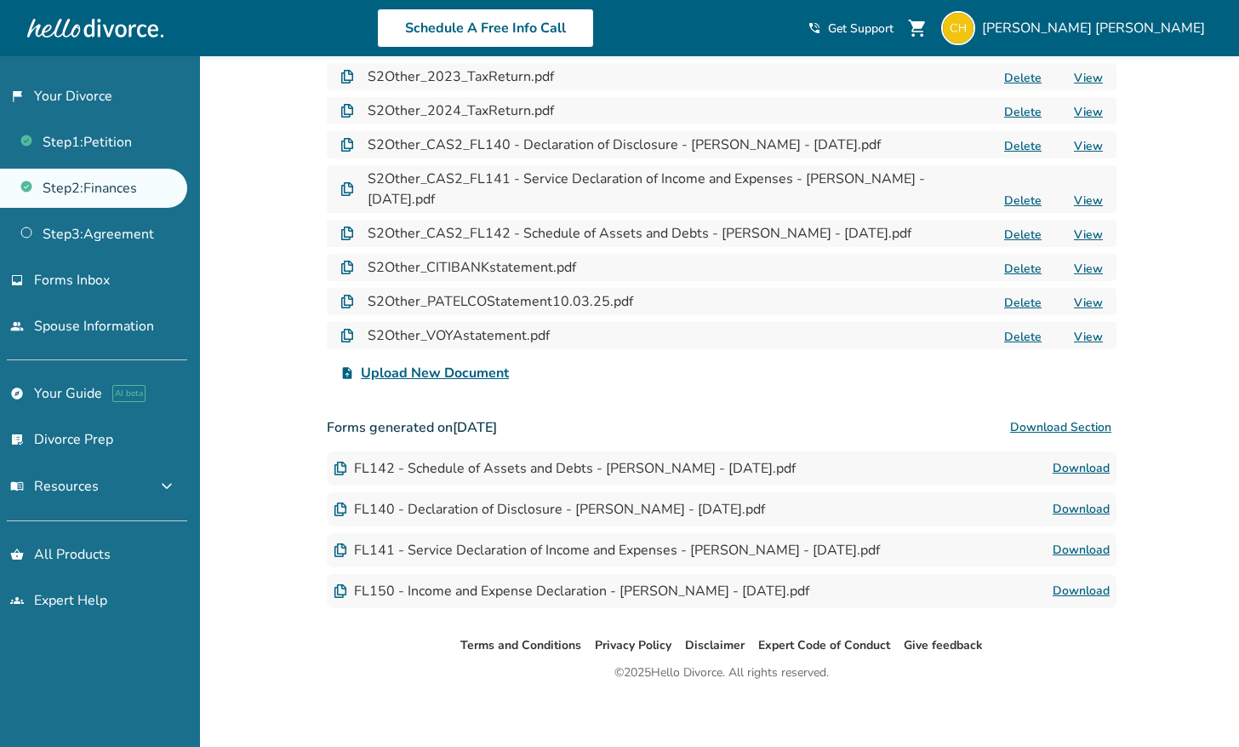
scroll to position [661, 0]
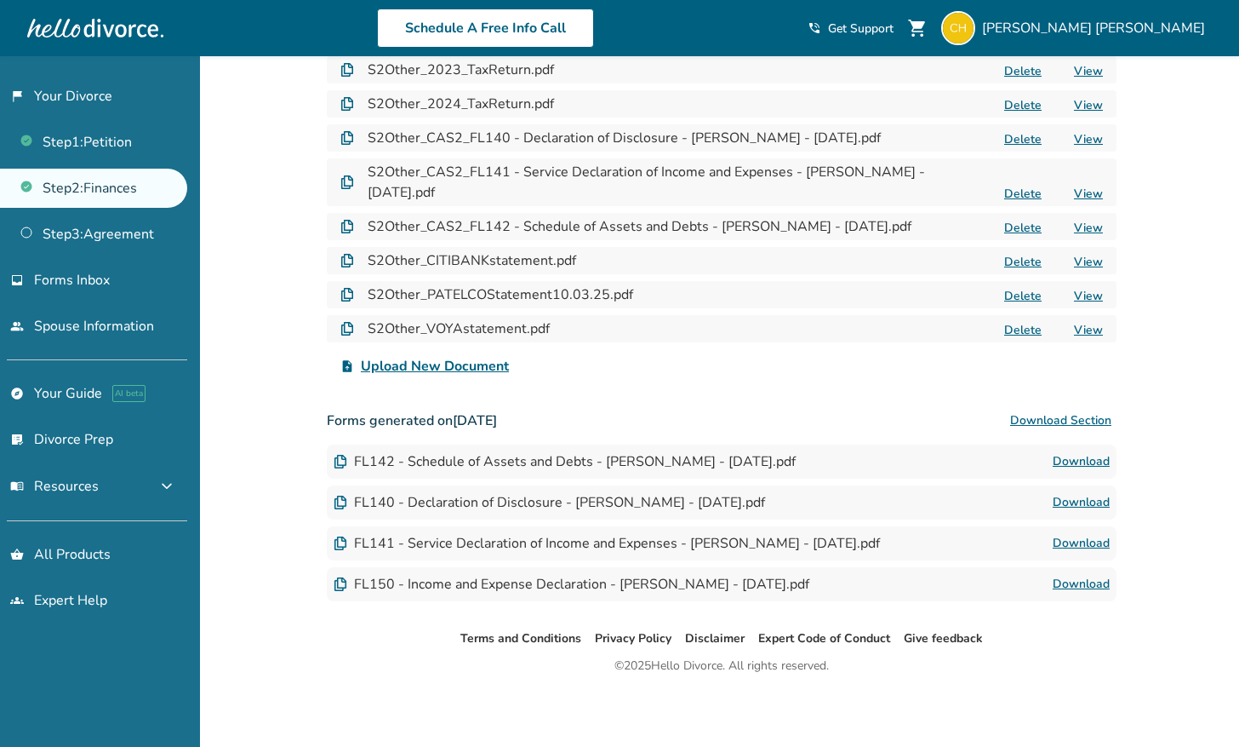
click at [1108, 583] on link "Download" at bounding box center [1081, 584] width 57 height 20
click at [495, 367] on span "Upload New Document" at bounding box center [435, 366] width 148 height 20
click at [0, 0] on input "upload_file Upload New Document" at bounding box center [0, 0] width 0 height 0
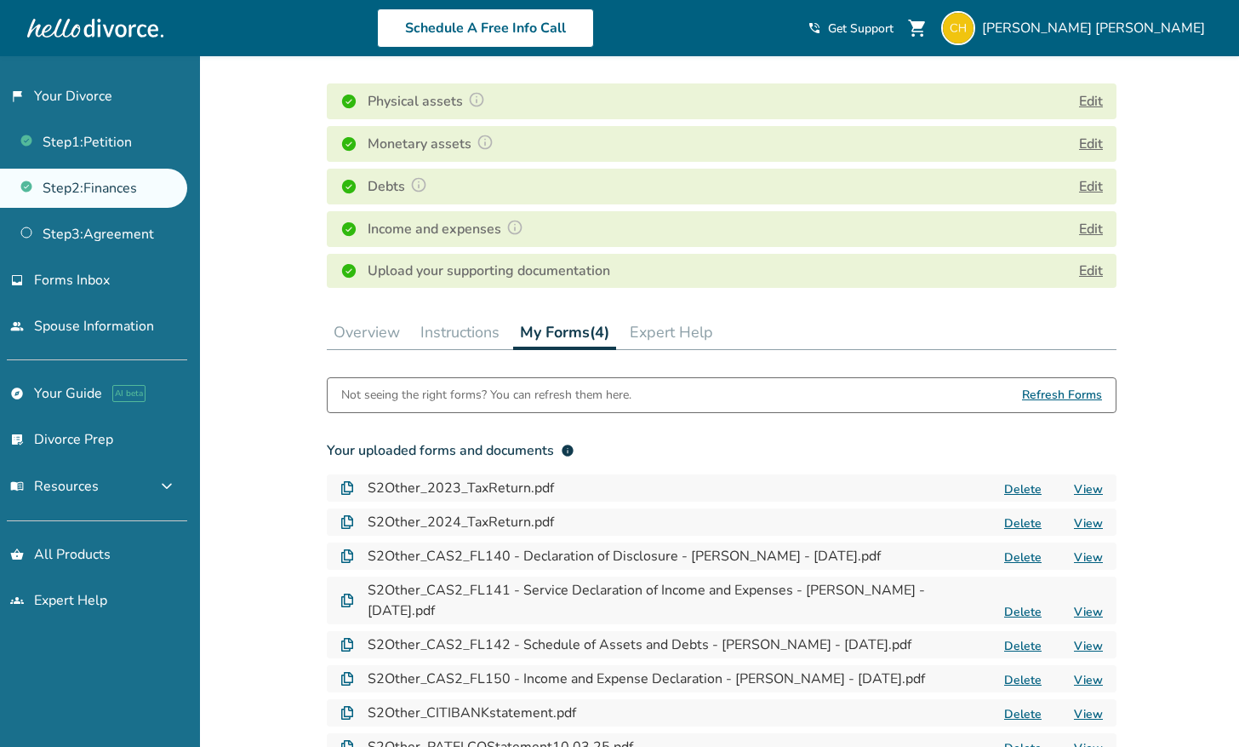
scroll to position [244, 0]
click at [160, 241] on link "Step 3 : Agreement" at bounding box center [93, 234] width 187 height 39
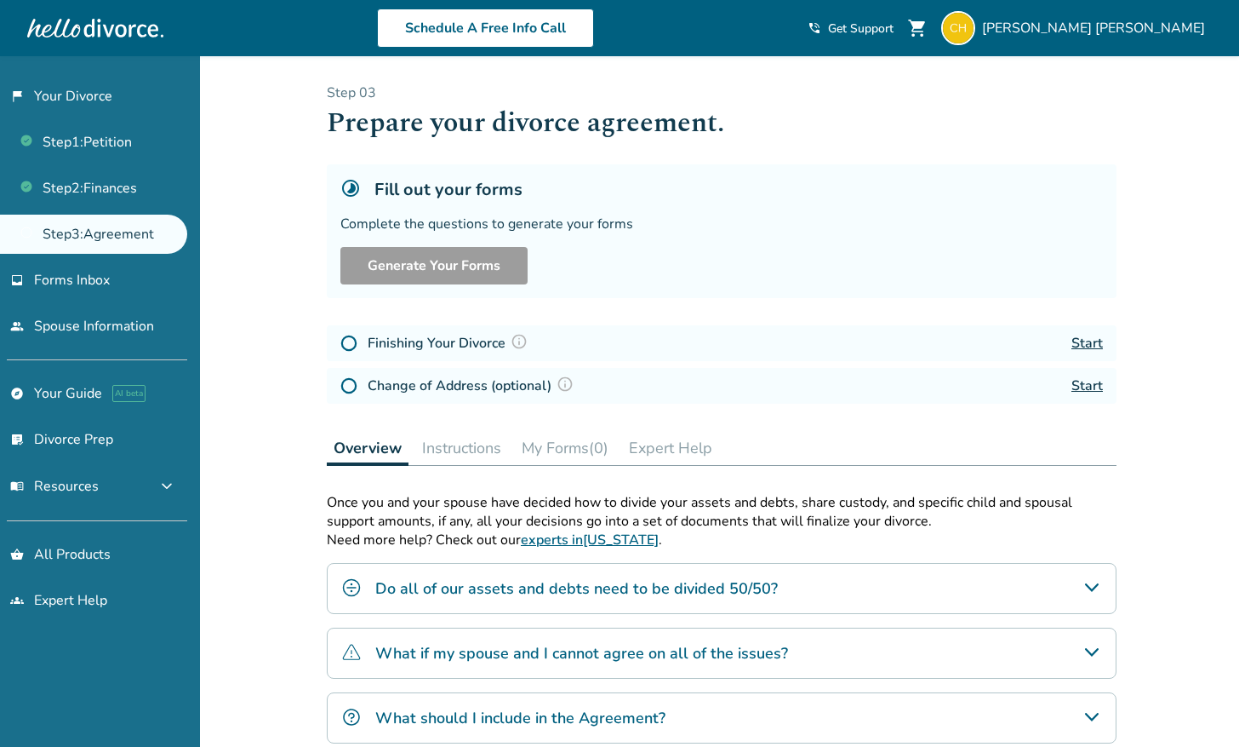
click at [1090, 346] on link "Start" at bounding box center [1087, 343] width 31 height 19
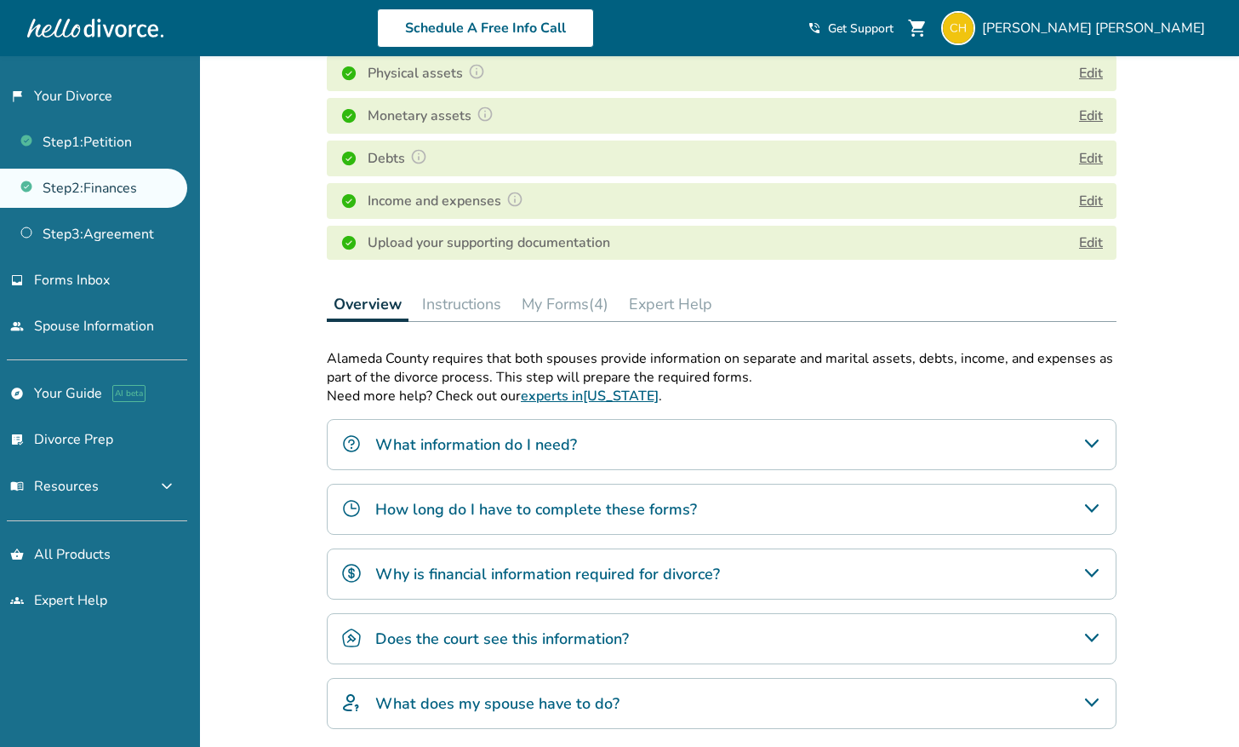
scroll to position [264, 0]
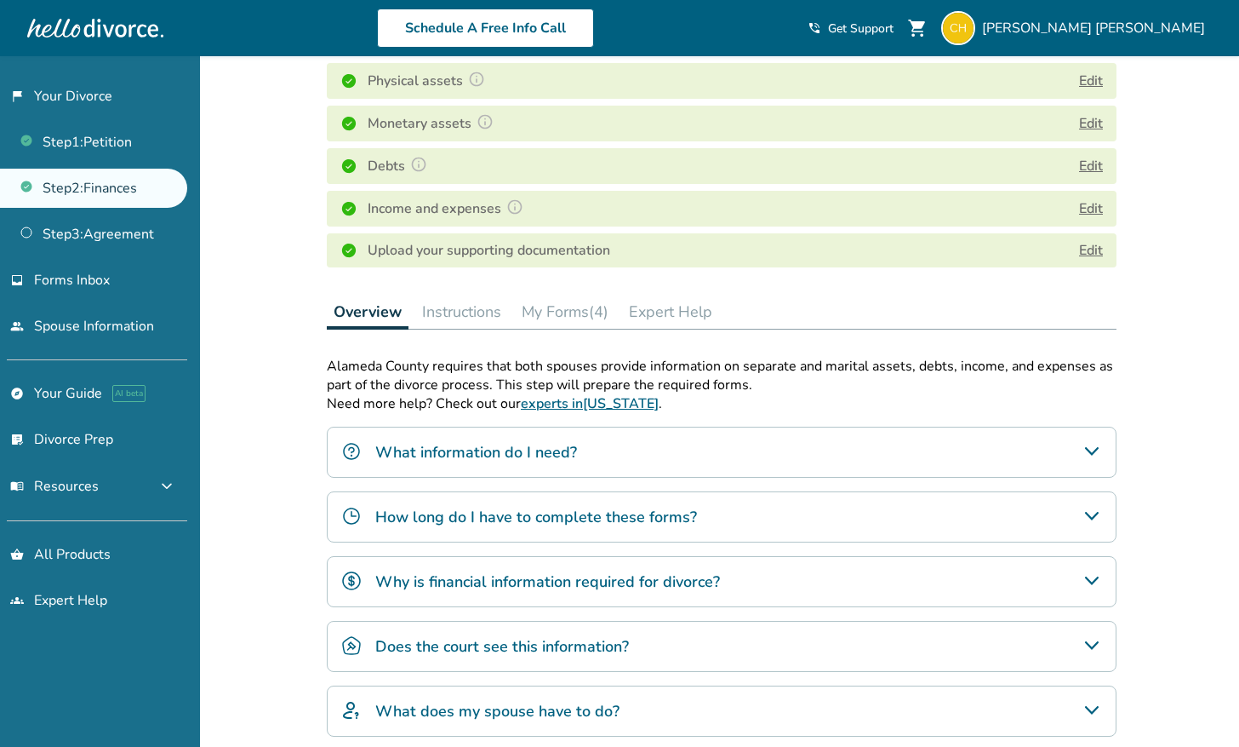
click at [592, 311] on button "My Forms (4)" at bounding box center [565, 312] width 100 height 34
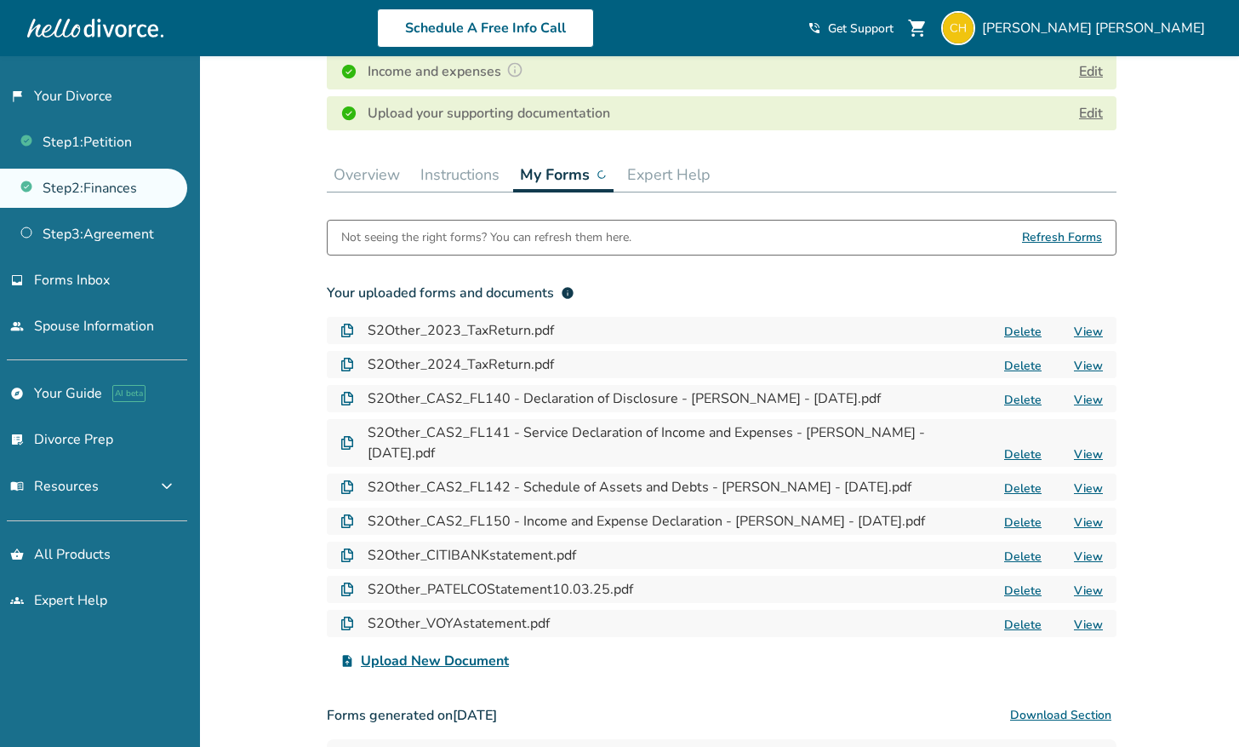
scroll to position [403, 0]
click at [132, 220] on link "Step 3 : Agreement" at bounding box center [93, 234] width 187 height 39
click at [117, 232] on link "Step 3 : Agreement" at bounding box center [93, 234] width 187 height 39
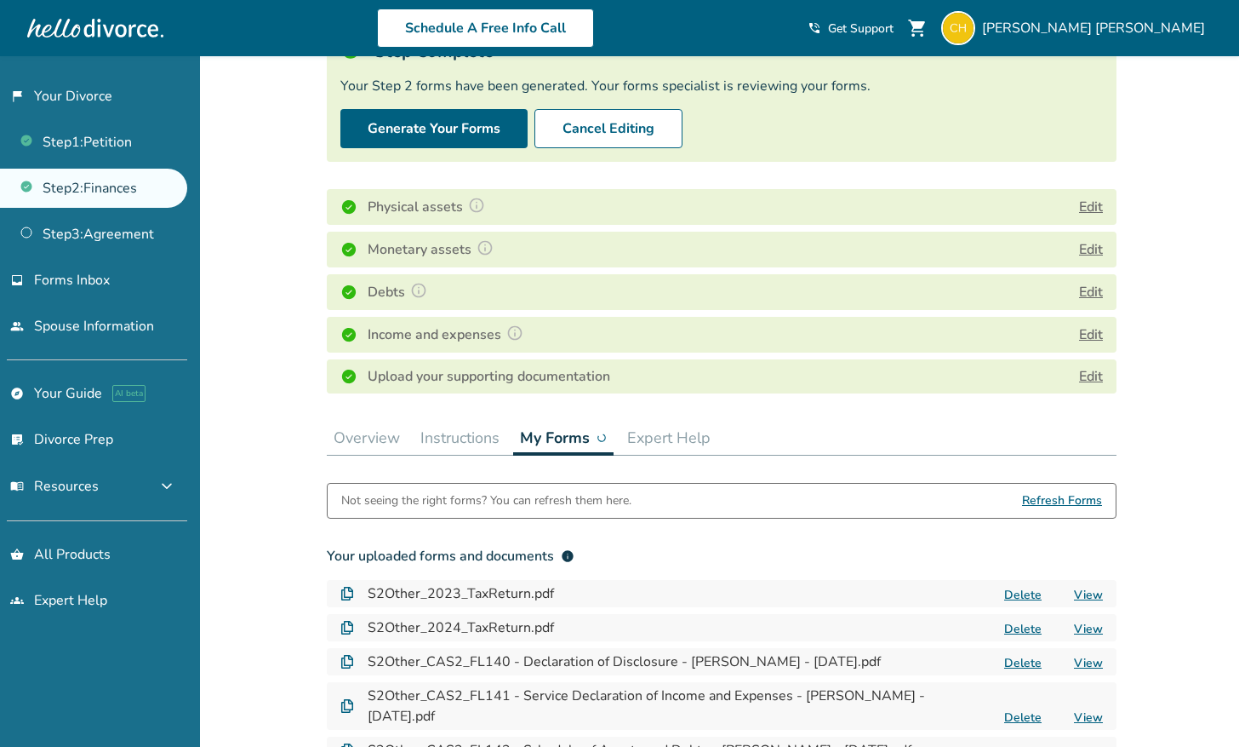
scroll to position [0, 0]
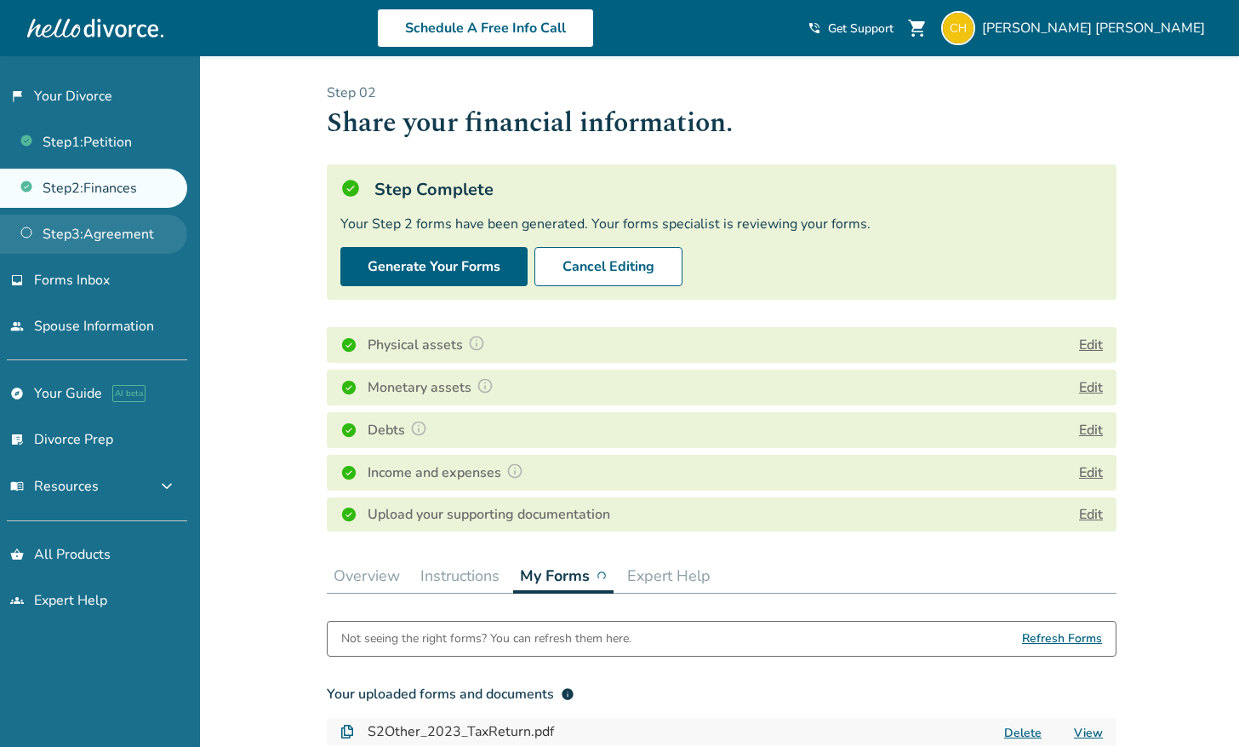
click at [129, 237] on link "Step 3 : Agreement" at bounding box center [93, 234] width 187 height 39
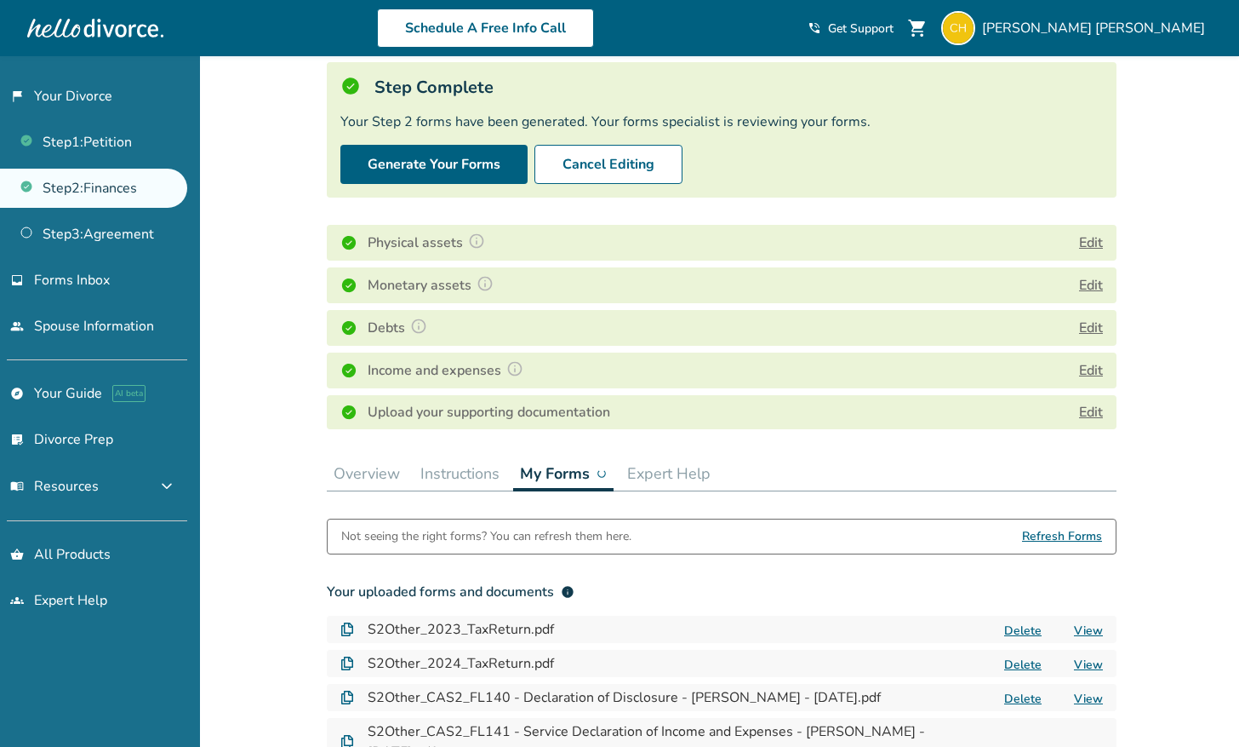
scroll to position [104, 0]
click at [369, 473] on button "Overview" at bounding box center [367, 472] width 80 height 34
